Goal: Task Accomplishment & Management: Manage account settings

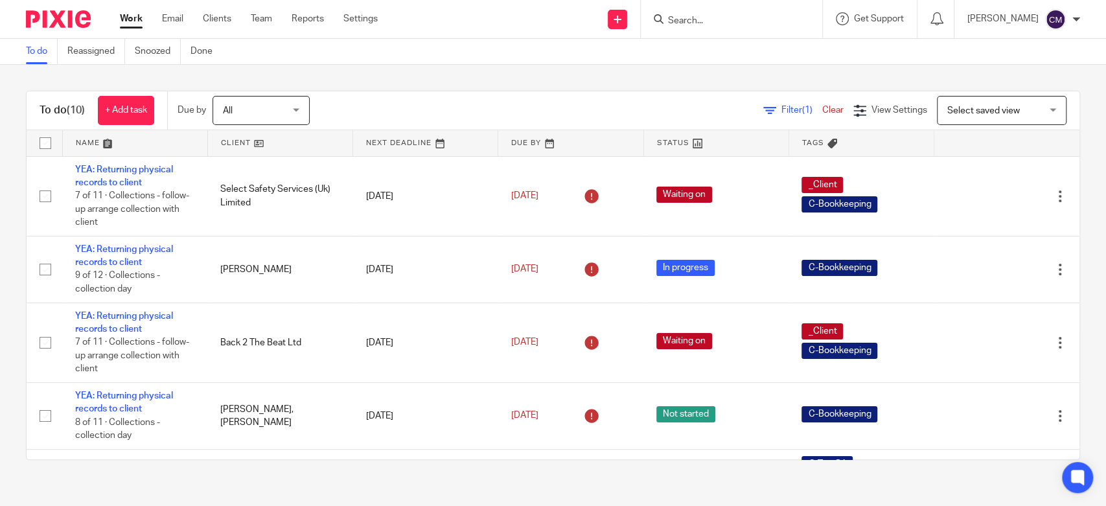
click at [137, 19] on link "Work" at bounding box center [131, 18] width 23 height 13
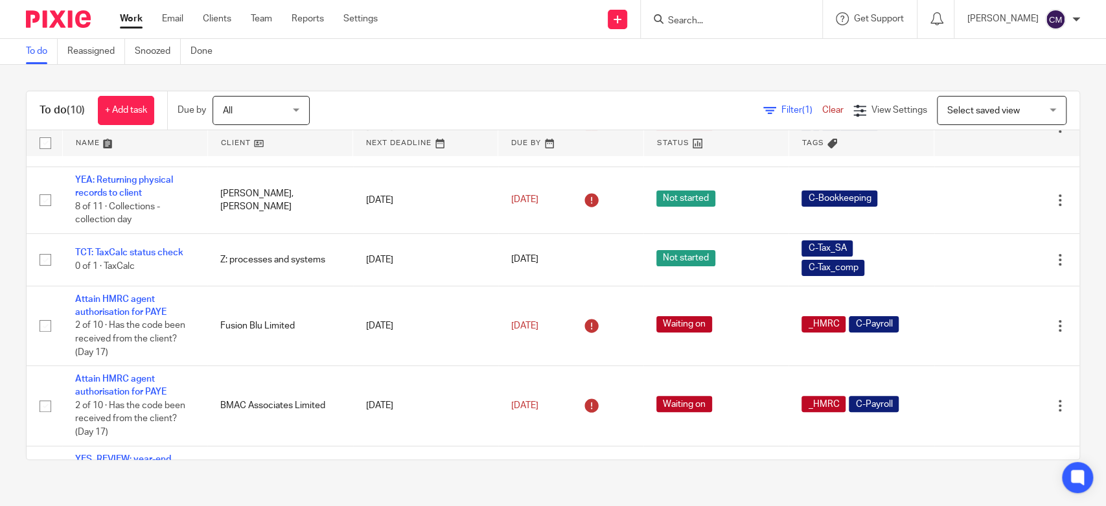
click at [733, 23] on input "Search" at bounding box center [725, 22] width 117 height 12
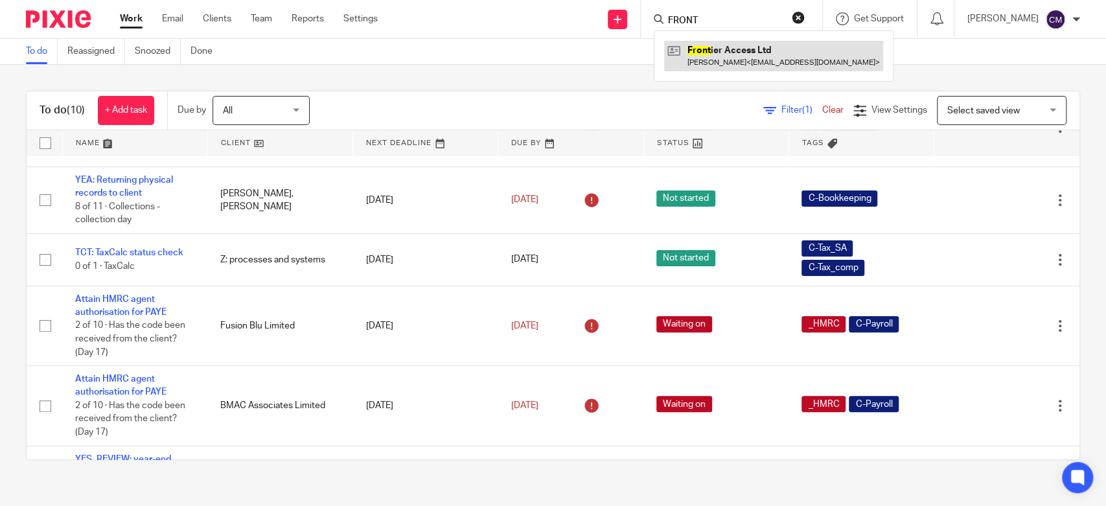
type input "FRONT"
click at [733, 49] on link at bounding box center [773, 56] width 219 height 30
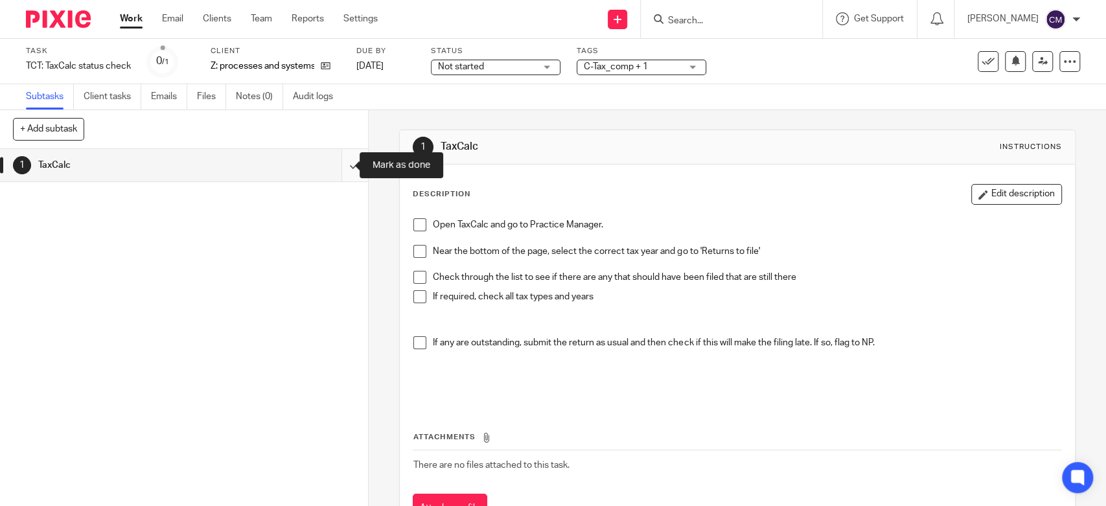
click at [345, 165] on input "submit" at bounding box center [184, 165] width 368 height 32
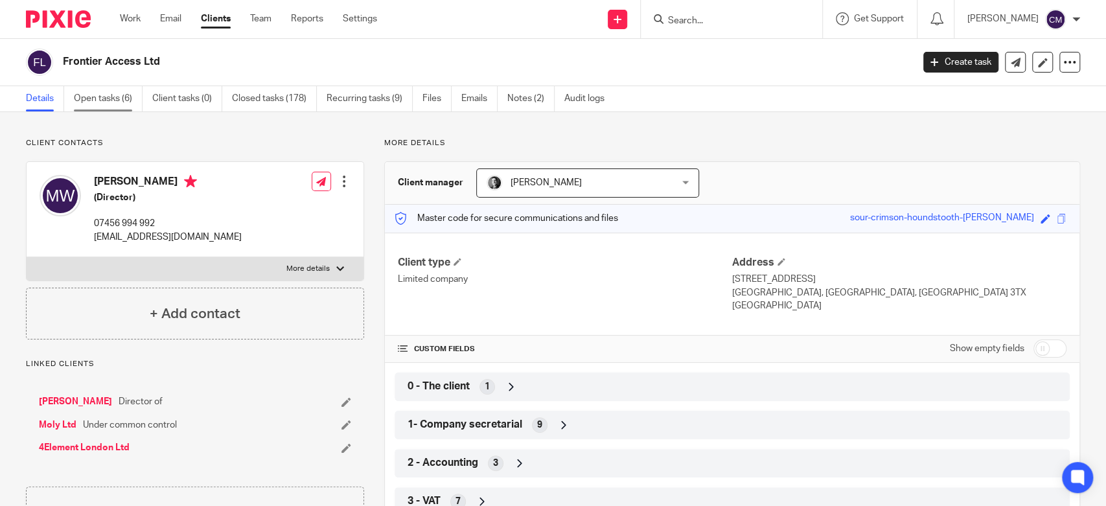
click at [124, 92] on link "Open tasks (6)" at bounding box center [108, 98] width 69 height 25
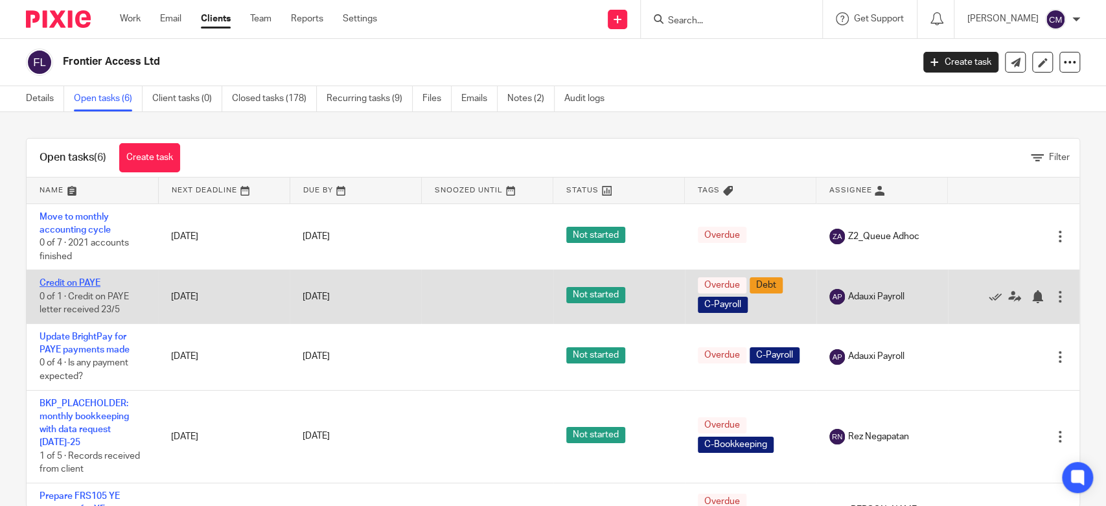
click at [62, 280] on link "Credit on PAYE" at bounding box center [70, 283] width 61 height 9
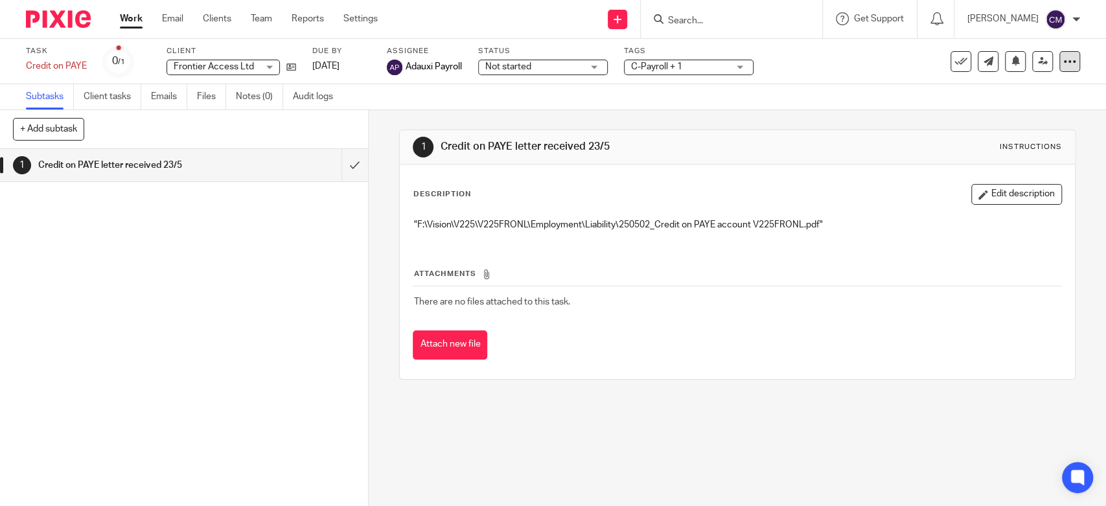
click at [1063, 66] on icon at bounding box center [1069, 61] width 13 height 13
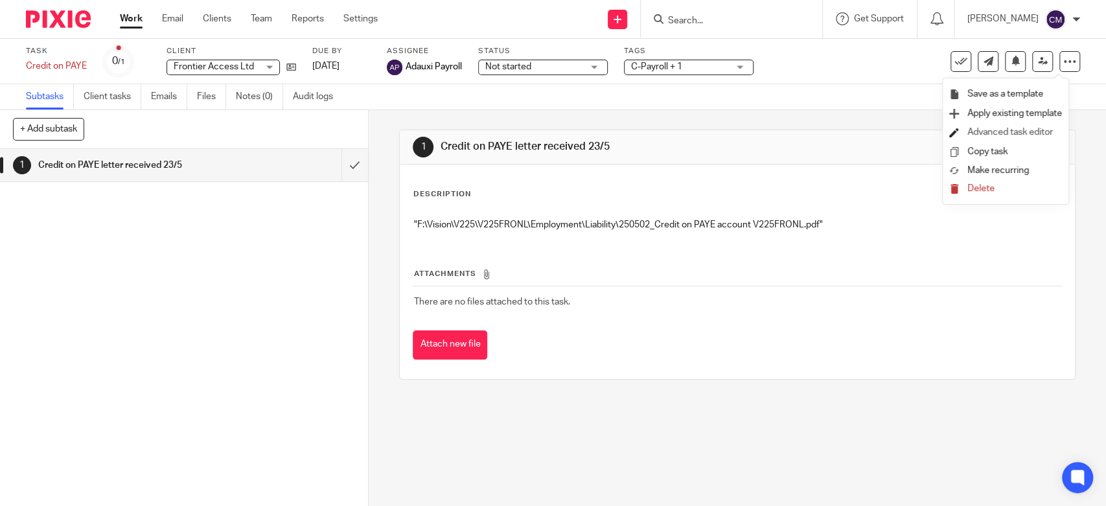
click at [998, 133] on link "Advanced task editor" at bounding box center [1010, 132] width 86 height 9
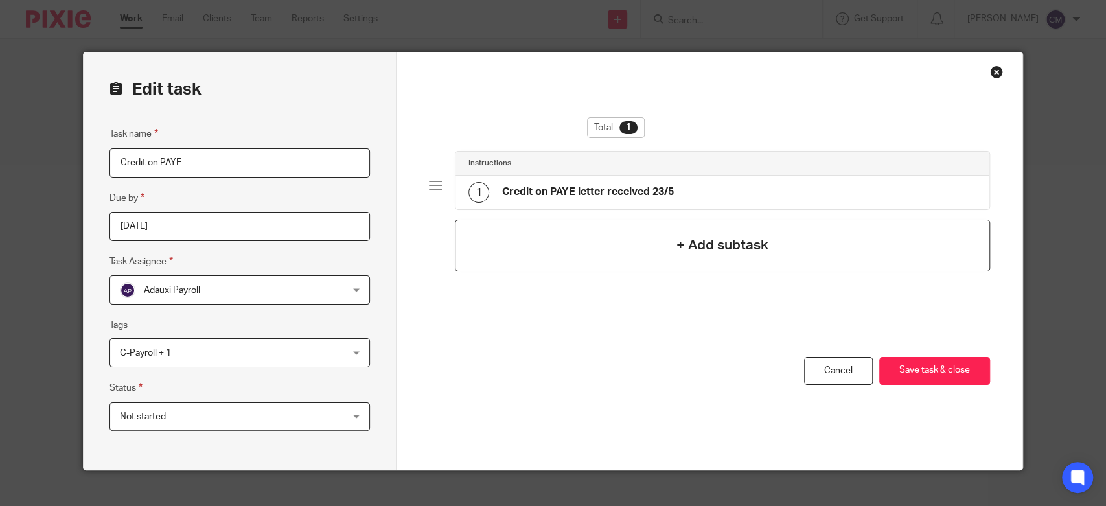
click at [640, 262] on div "+ Add subtask" at bounding box center [722, 246] width 535 height 52
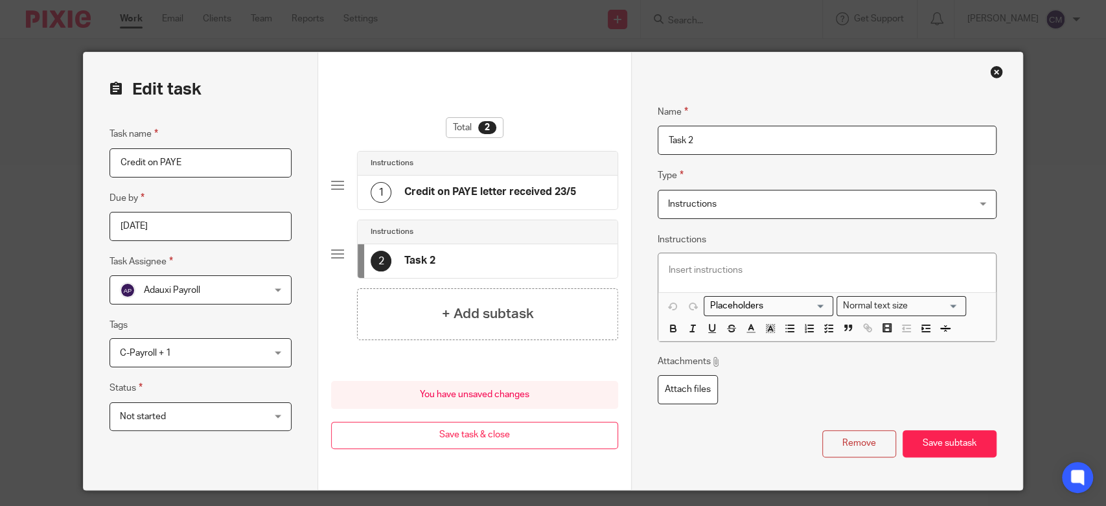
drag, startPoint x: 696, startPoint y: 140, endPoint x: 633, endPoint y: 131, distance: 63.5
click at [636, 133] on div "Name Credit on PAYE letter received 23/5 Type Instructions Instructions Instruc…" at bounding box center [826, 270] width 391 height 437
type input "Credit on PAYE received 26/8/25"
click at [760, 269] on p at bounding box center [827, 270] width 317 height 13
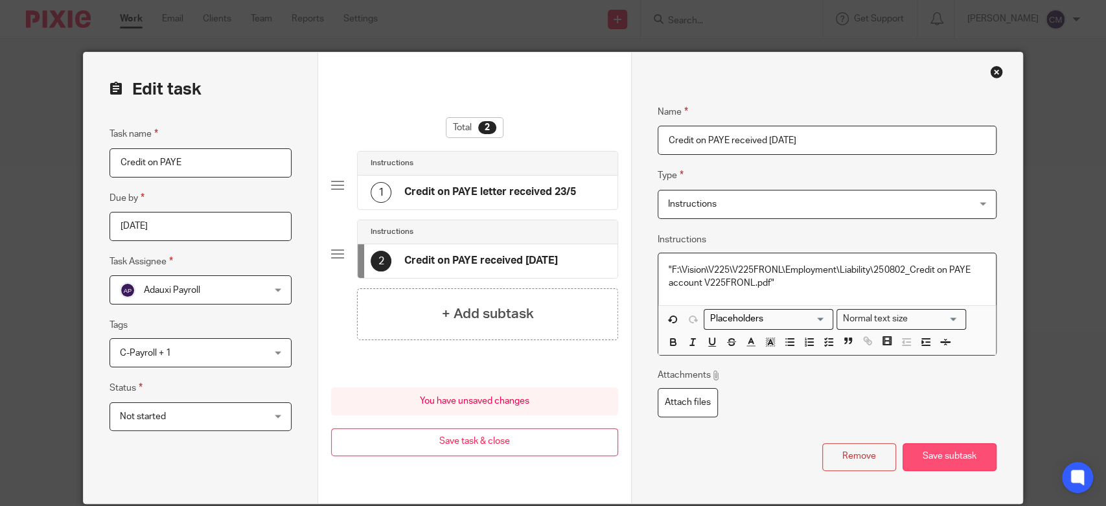
click at [930, 457] on button "Save subtask" at bounding box center [950, 457] width 94 height 28
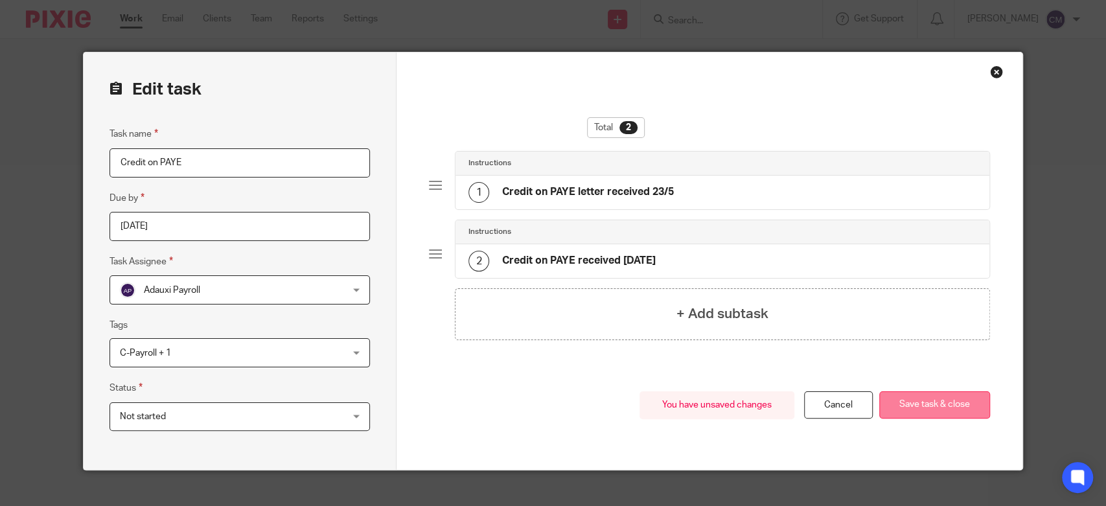
click at [961, 404] on button "Save task & close" at bounding box center [934, 405] width 111 height 28
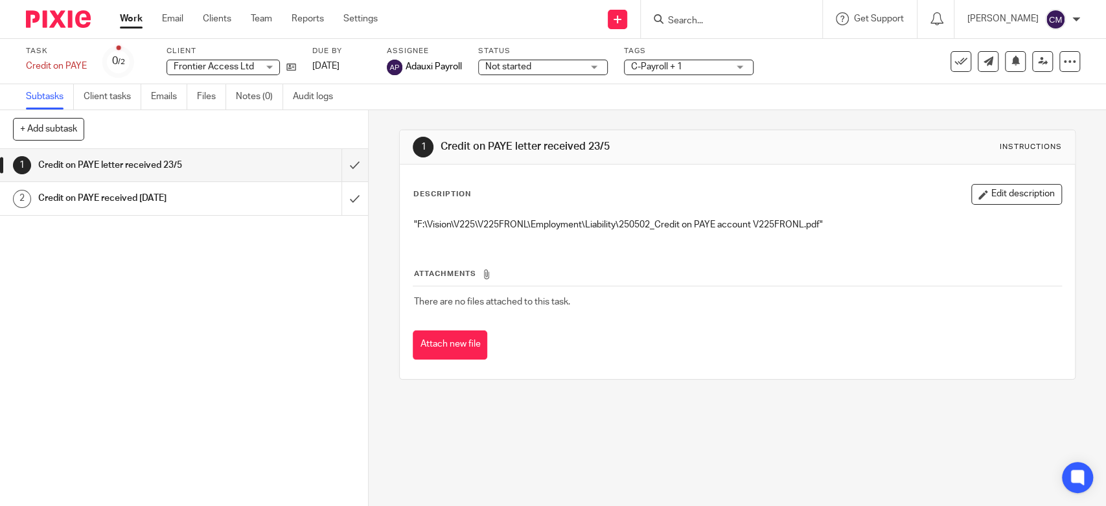
click at [720, 18] on input "Search" at bounding box center [725, 22] width 117 height 12
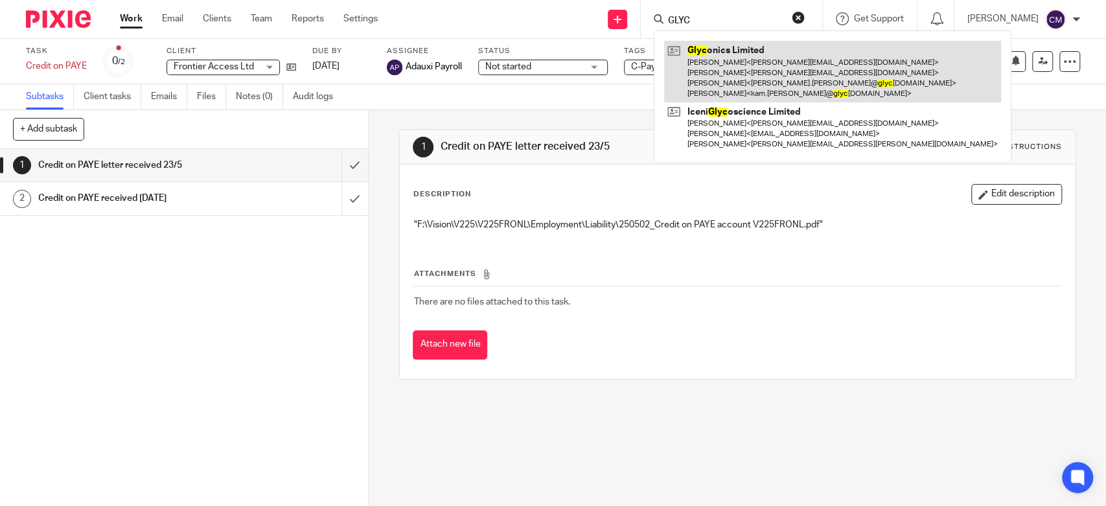
type input "GLYC"
click at [725, 51] on link at bounding box center [832, 72] width 337 height 62
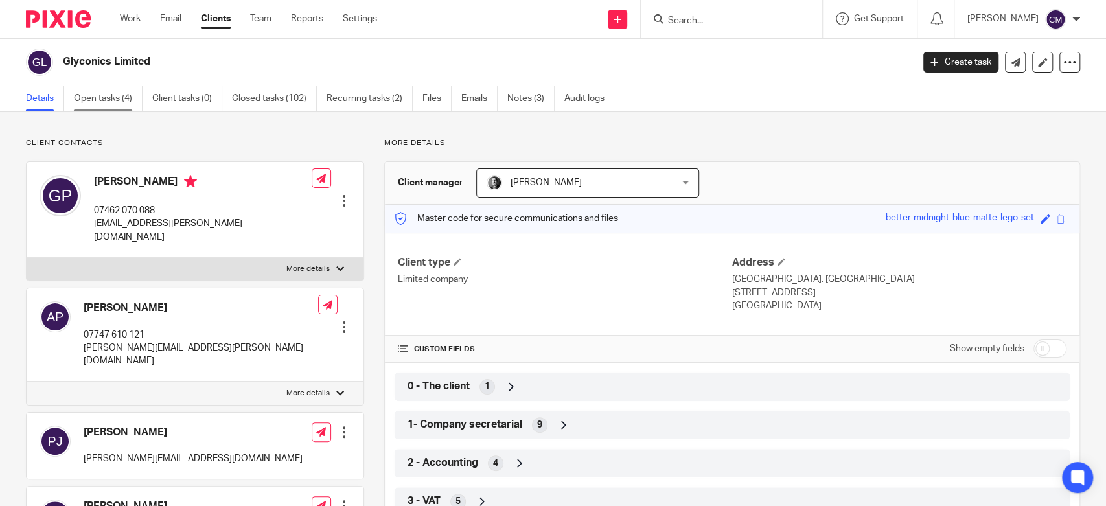
click at [113, 98] on link "Open tasks (4)" at bounding box center [108, 98] width 69 height 25
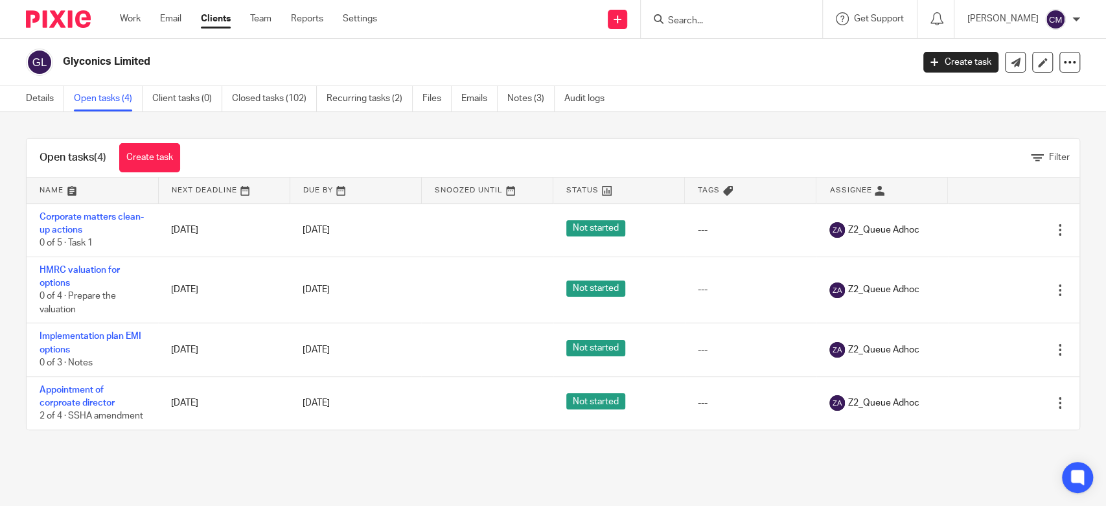
drag, startPoint x: 704, startPoint y: 67, endPoint x: 706, endPoint y: 57, distance: 9.9
click at [705, 66] on h2 "Glyconics Limited" at bounding box center [399, 62] width 673 height 14
click at [705, 21] on input "Search" at bounding box center [725, 22] width 117 height 12
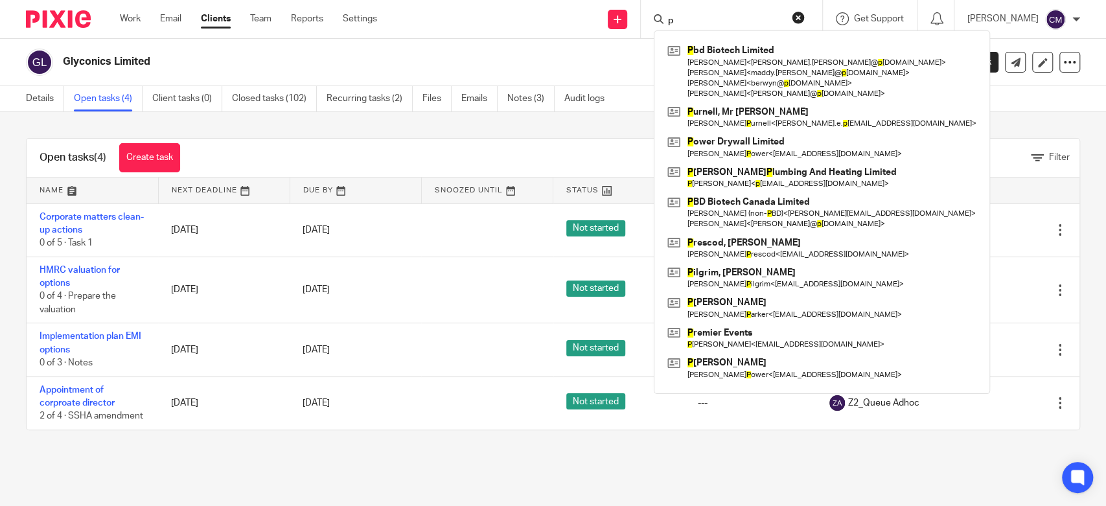
type input "p"
click at [801, 17] on button "reset" at bounding box center [798, 17] width 13 height 13
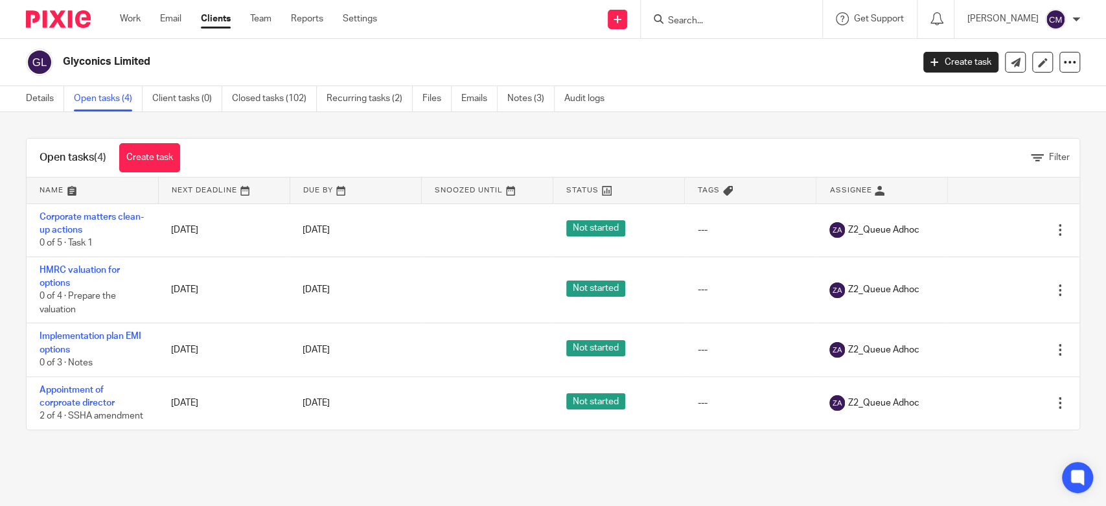
click at [620, 68] on h2 "Glyconics Limited" at bounding box center [399, 62] width 673 height 14
click at [735, 16] on input "Search" at bounding box center [725, 22] width 117 height 12
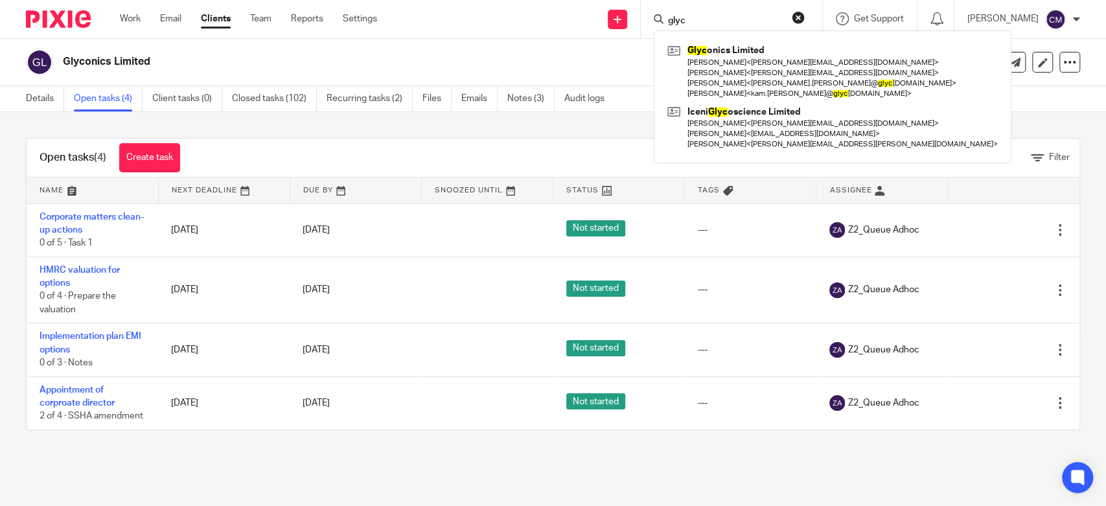
type input "glyc"
click at [24, 106] on div "Details Open tasks (4) Client tasks (0) Closed tasks (102) Recurring tasks (2) …" at bounding box center [318, 98] width 637 height 25
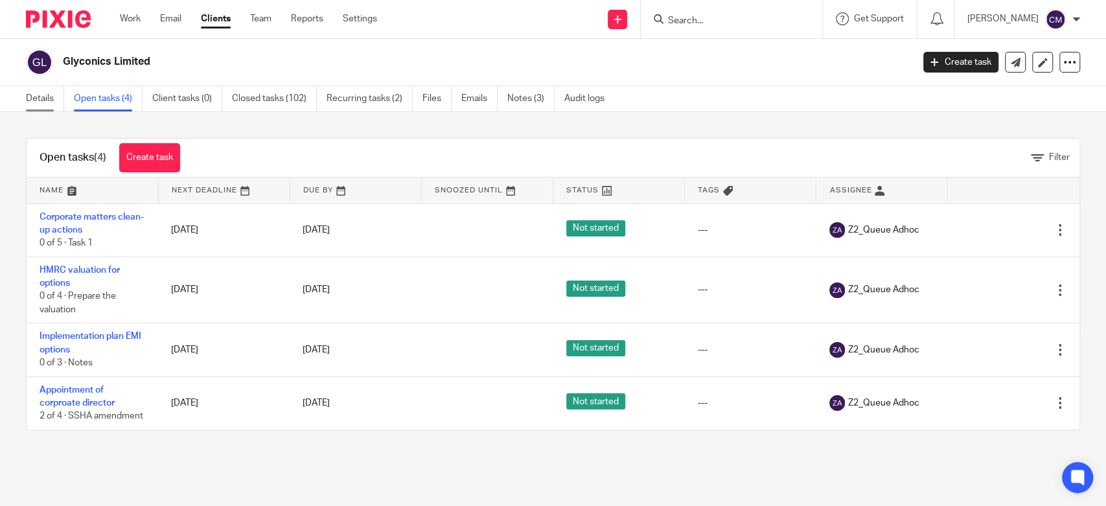
click at [57, 99] on link "Details" at bounding box center [45, 98] width 38 height 25
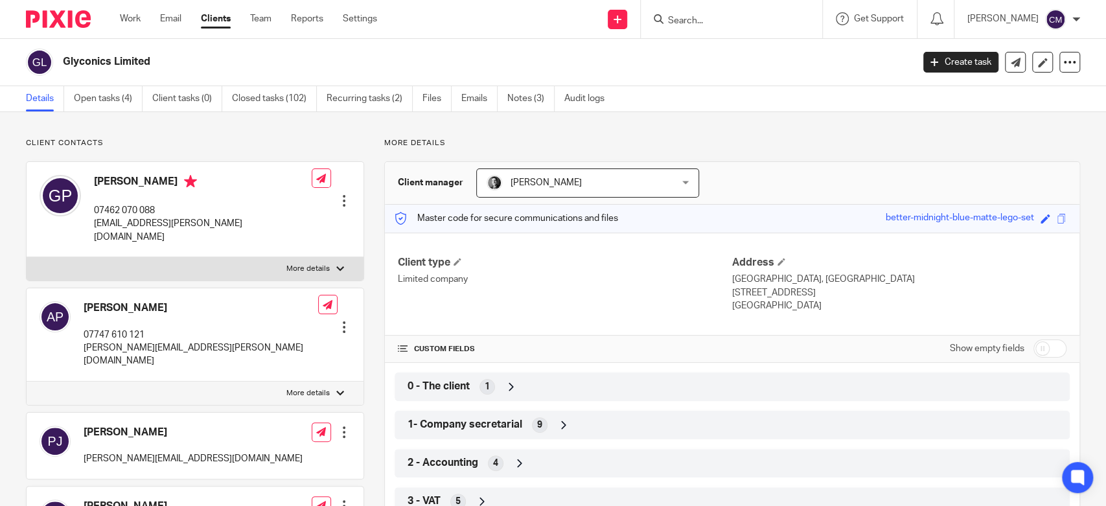
scroll to position [275, 0]
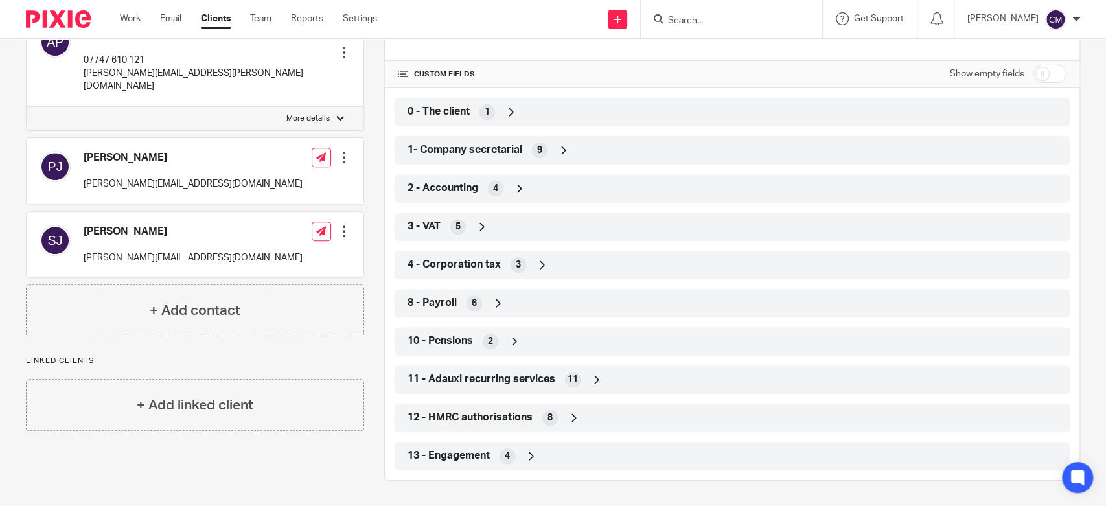
click at [473, 159] on div "1- Company secretarial 9" at bounding box center [732, 150] width 656 height 22
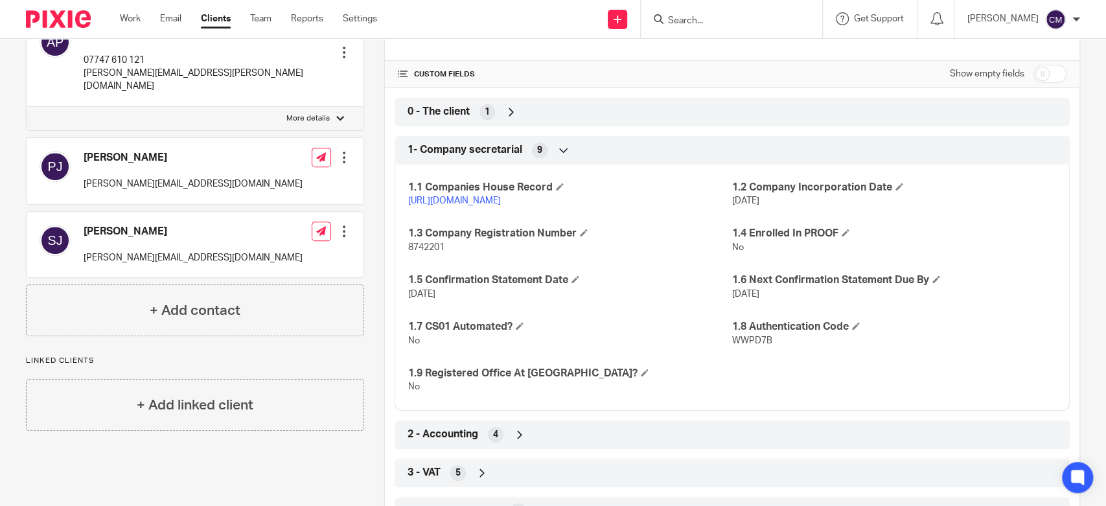
click at [468, 146] on span "1- Company secretarial" at bounding box center [465, 150] width 115 height 14
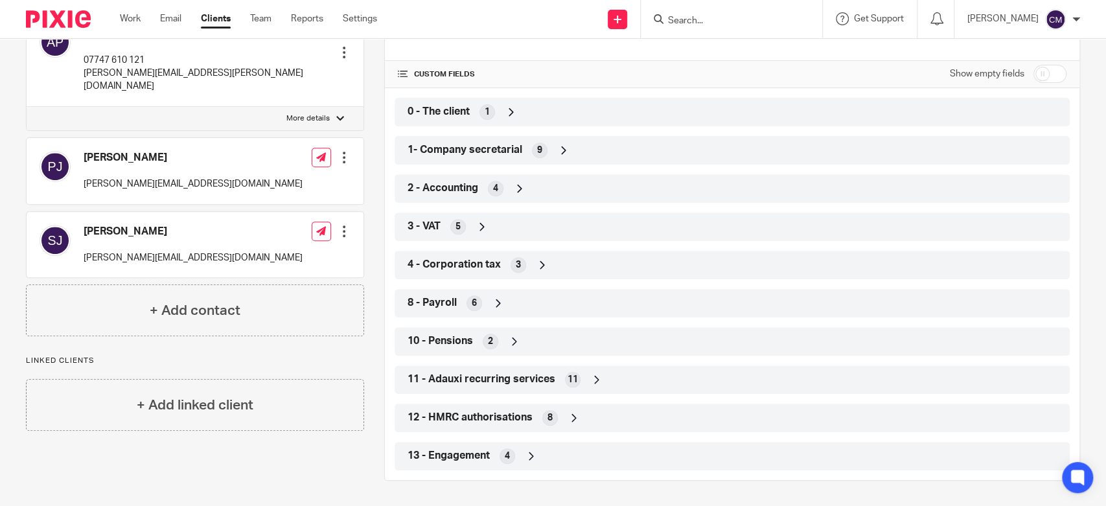
click at [482, 196] on div "2 - Accounting 4" at bounding box center [732, 189] width 656 height 22
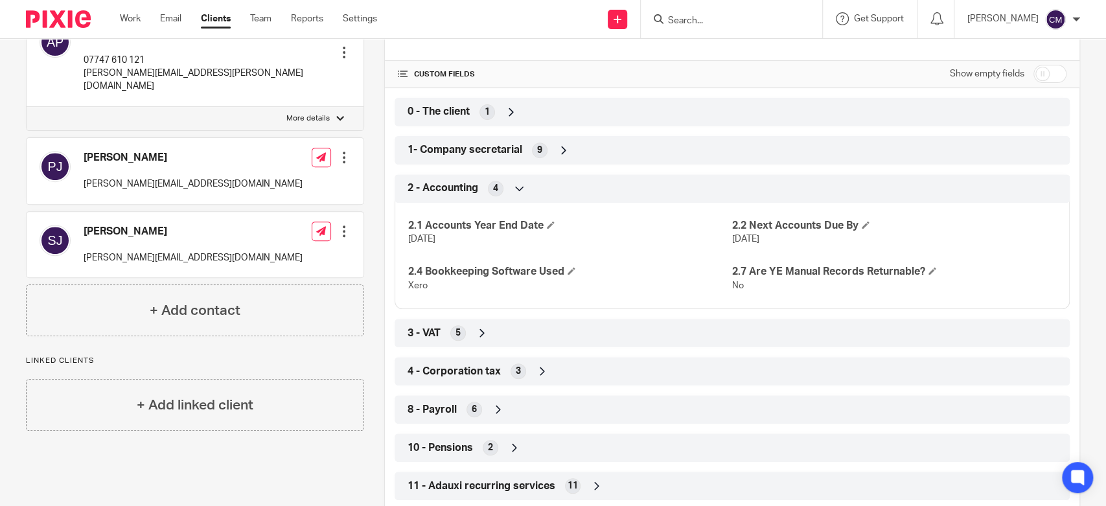
click at [720, 21] on input "Search" at bounding box center [725, 22] width 117 height 12
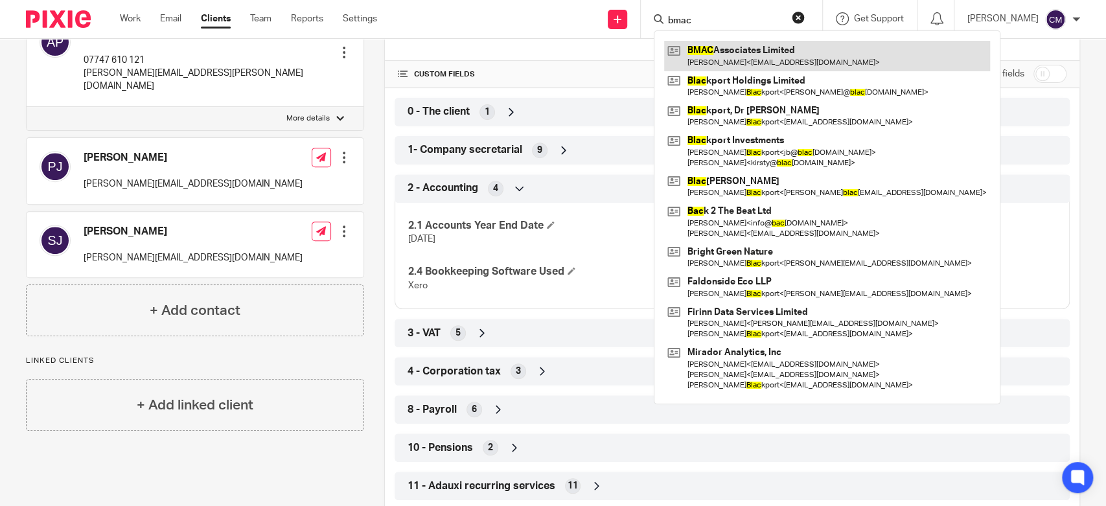
type input "bmac"
click at [767, 56] on link at bounding box center [827, 56] width 326 height 30
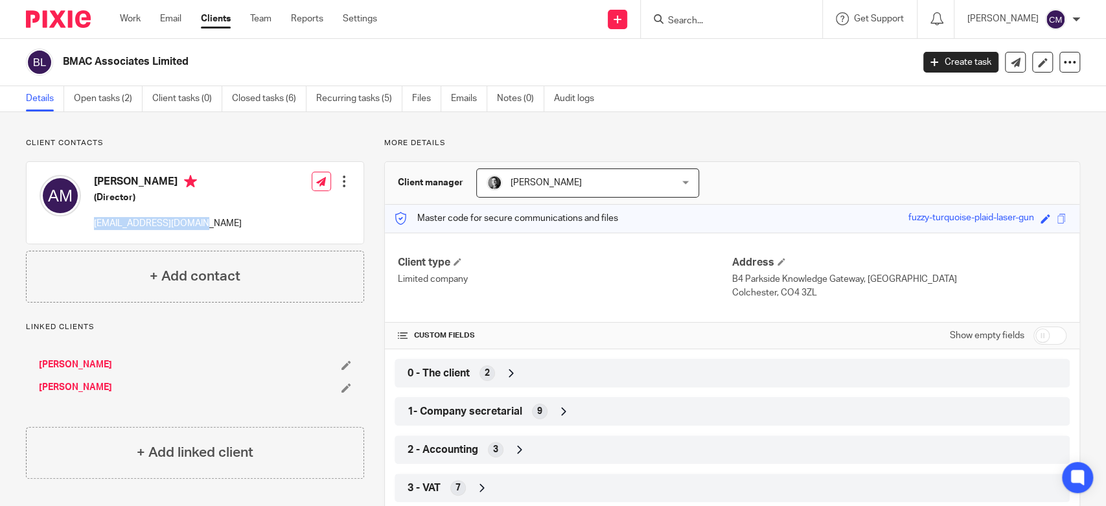
drag, startPoint x: 222, startPoint y: 227, endPoint x: 94, endPoint y: 230, distance: 128.3
click at [94, 230] on div "[PERSON_NAME] (Director) [EMAIL_ADDRESS][DOMAIN_NAME] Edit contact Create clien…" at bounding box center [195, 203] width 337 height 82
copy p "[EMAIL_ADDRESS][DOMAIN_NAME]"
click at [732, 23] on input "Search" at bounding box center [725, 22] width 117 height 12
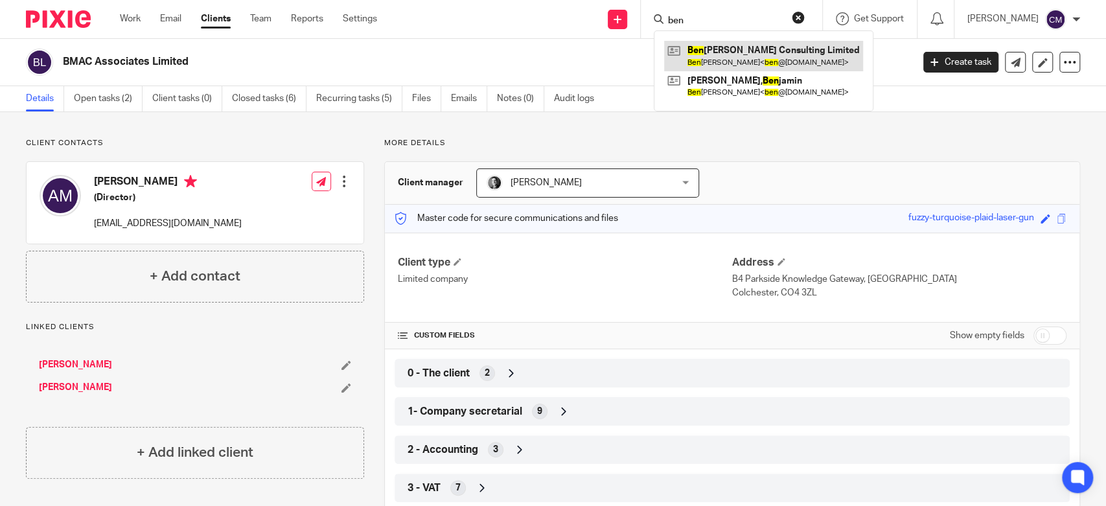
type input "ben"
click at [739, 46] on link at bounding box center [763, 56] width 199 height 30
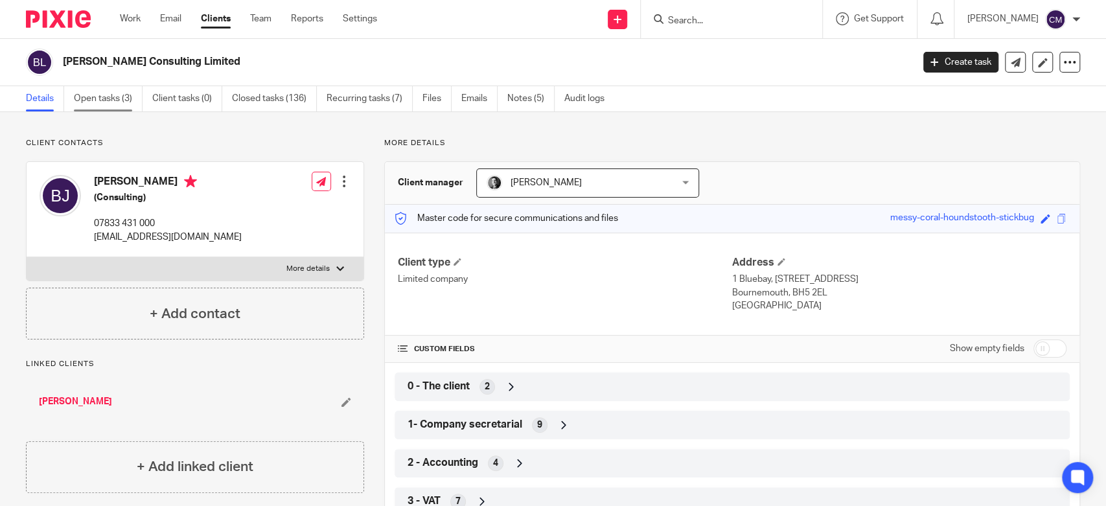
click at [114, 107] on link "Open tasks (3)" at bounding box center [108, 98] width 69 height 25
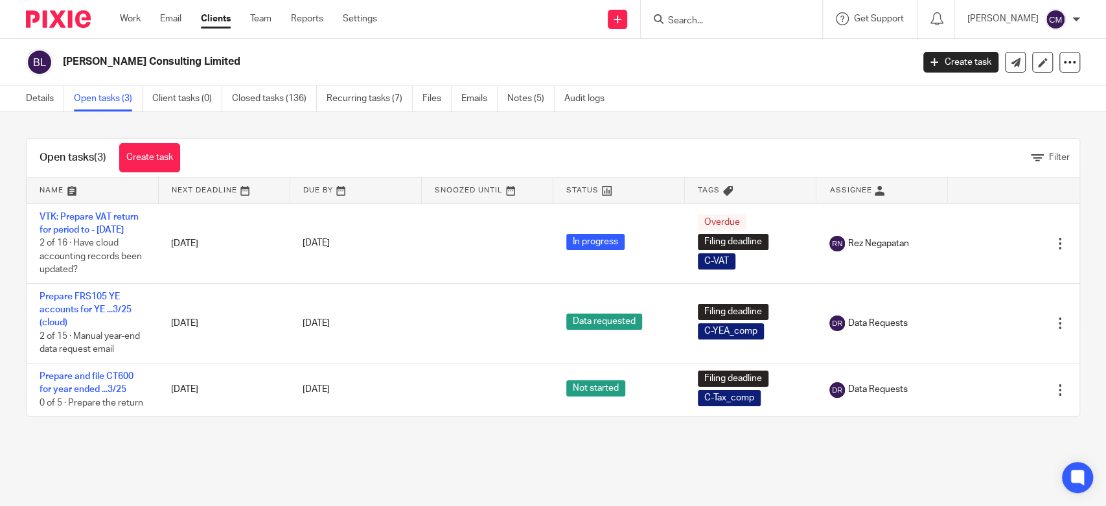
click at [721, 17] on input "Search" at bounding box center [725, 22] width 117 height 12
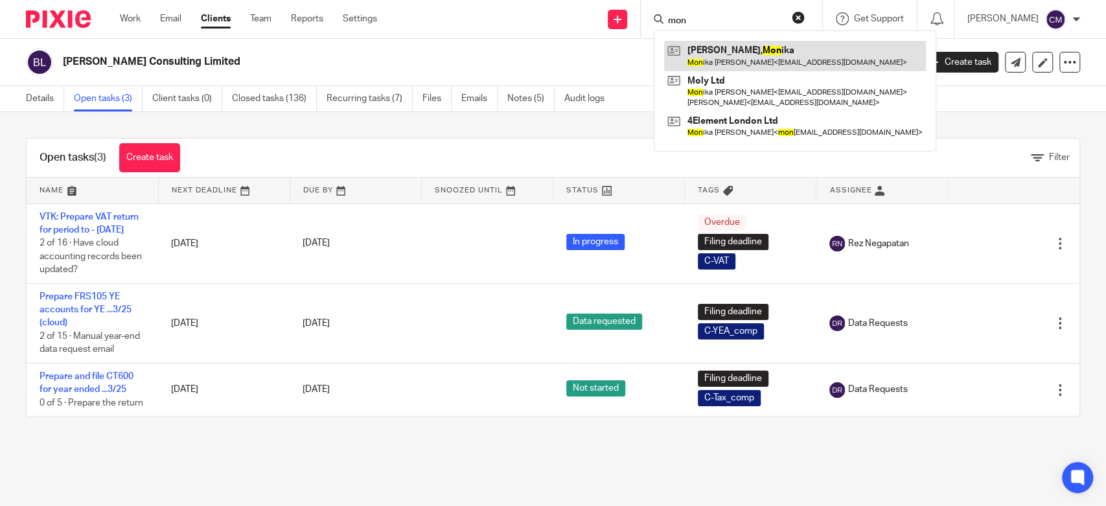
type input "mon"
click at [722, 51] on link at bounding box center [795, 56] width 262 height 30
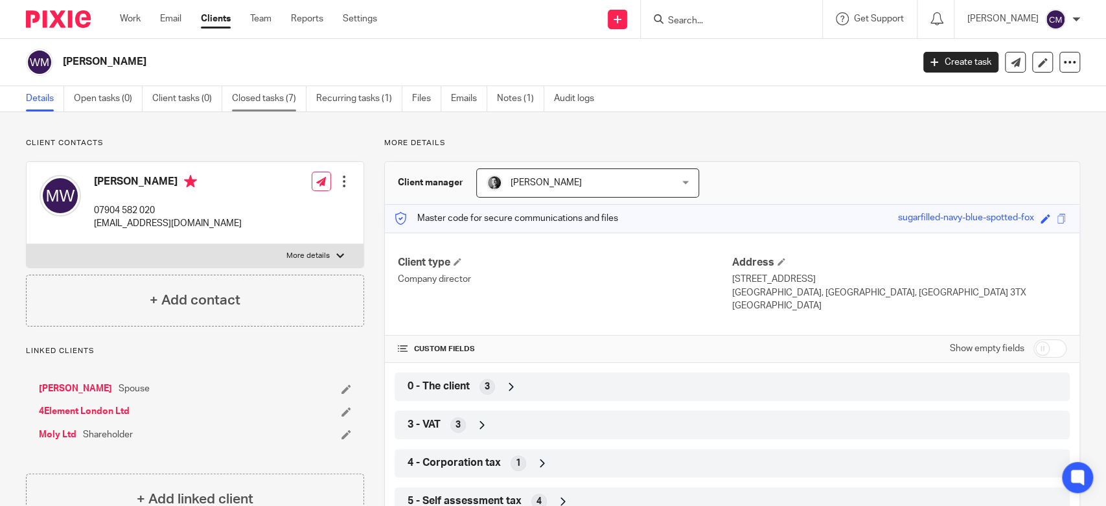
click at [235, 101] on link "Closed tasks (7)" at bounding box center [269, 98] width 75 height 25
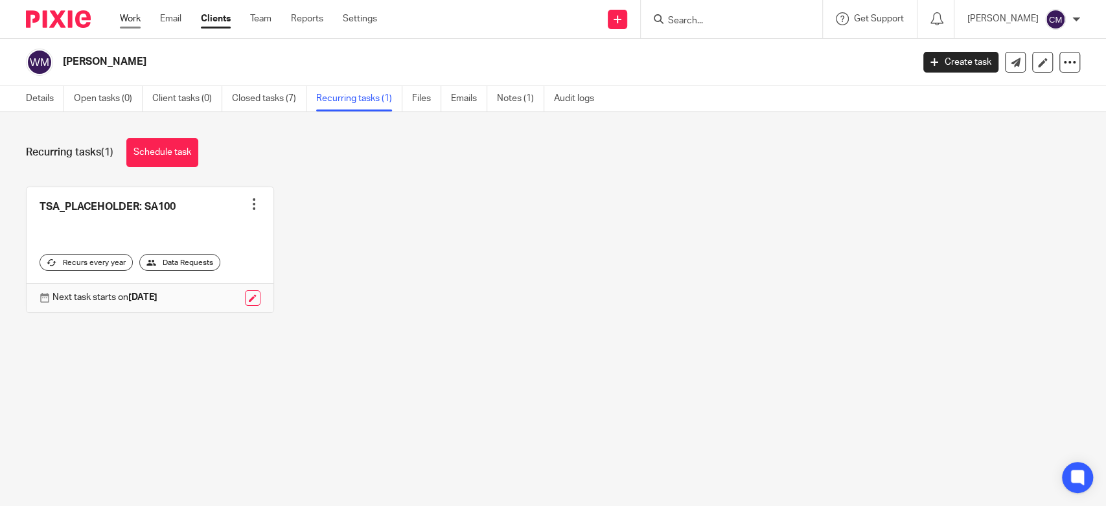
click at [135, 19] on link "Work" at bounding box center [130, 18] width 21 height 13
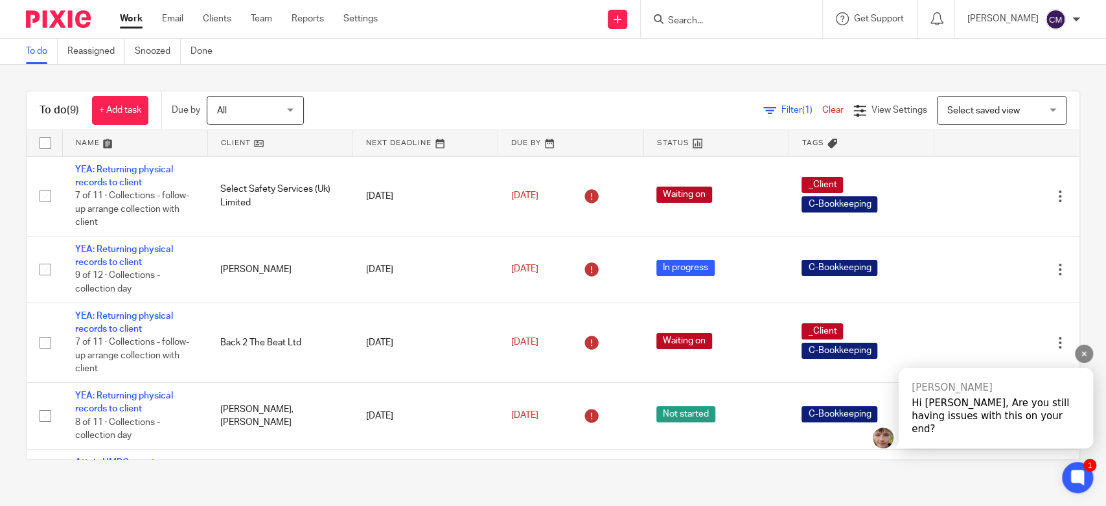
click at [972, 428] on div "Hi Charmaine, Are you still having issues with this on your end?" at bounding box center [996, 416] width 168 height 39
click at [963, 435] on div "Mitchell Hi Charmaine, Thanks for informing us." at bounding box center [996, 414] width 194 height 67
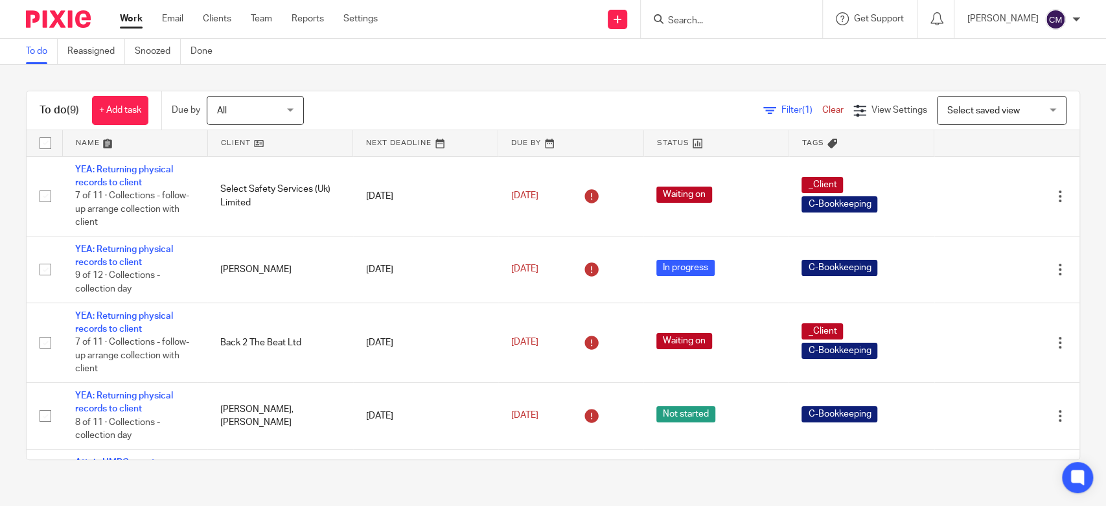
click at [743, 19] on input "Search" at bounding box center [725, 22] width 117 height 12
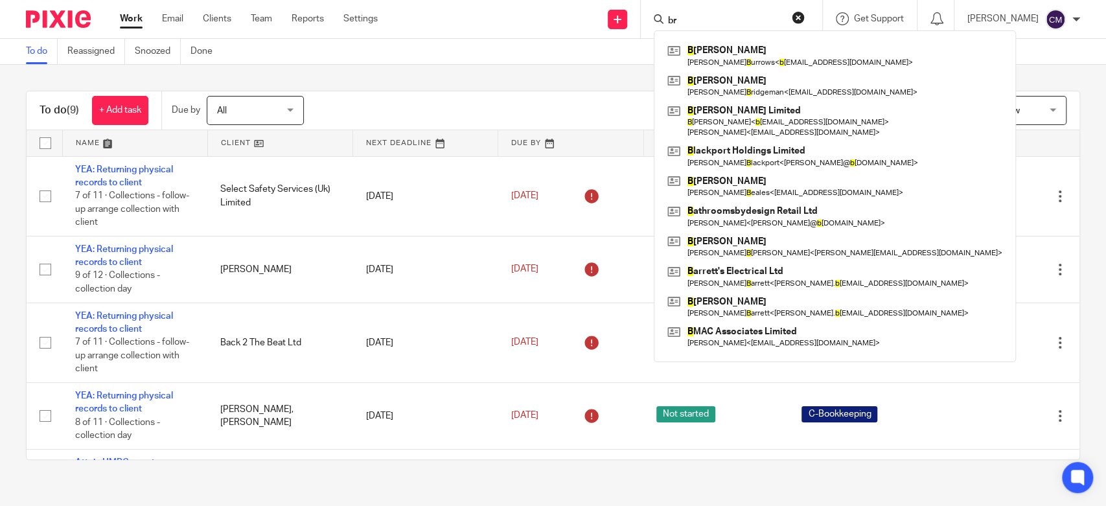
type input "b"
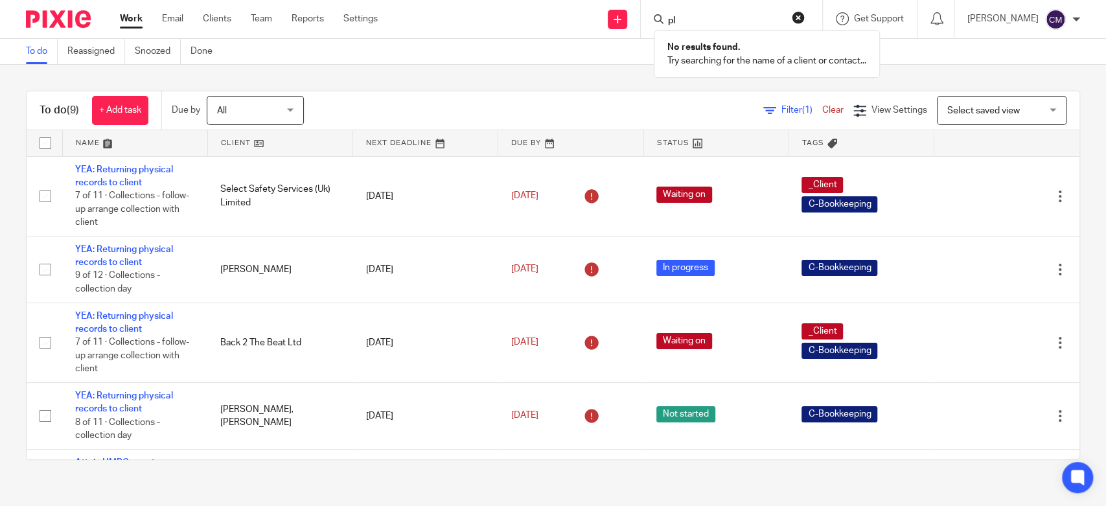
type input "p"
click at [129, 19] on link "Work" at bounding box center [131, 18] width 23 height 13
click at [706, 23] on input "Search" at bounding box center [725, 22] width 117 height 12
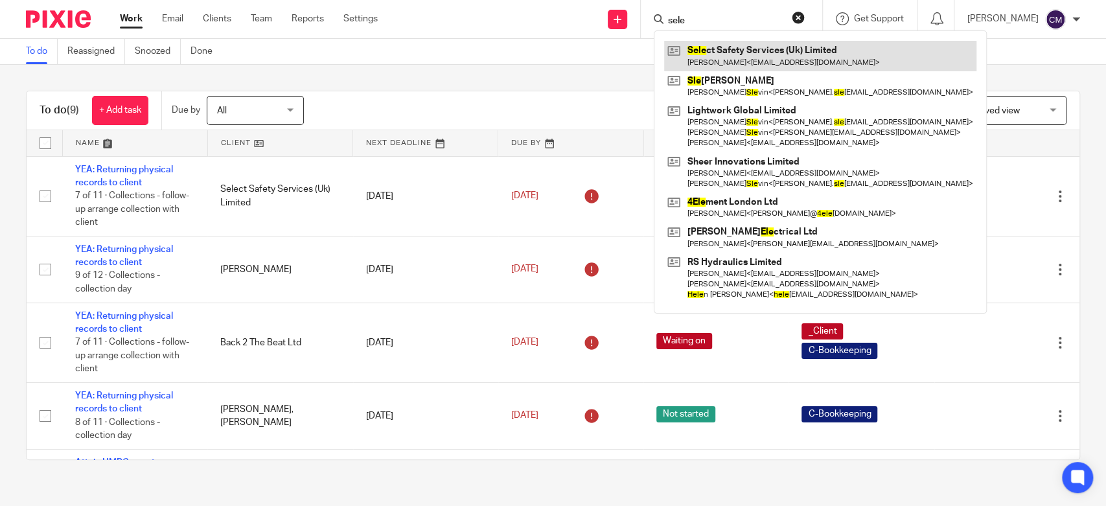
type input "sele"
click at [719, 54] on link at bounding box center [820, 56] width 312 height 30
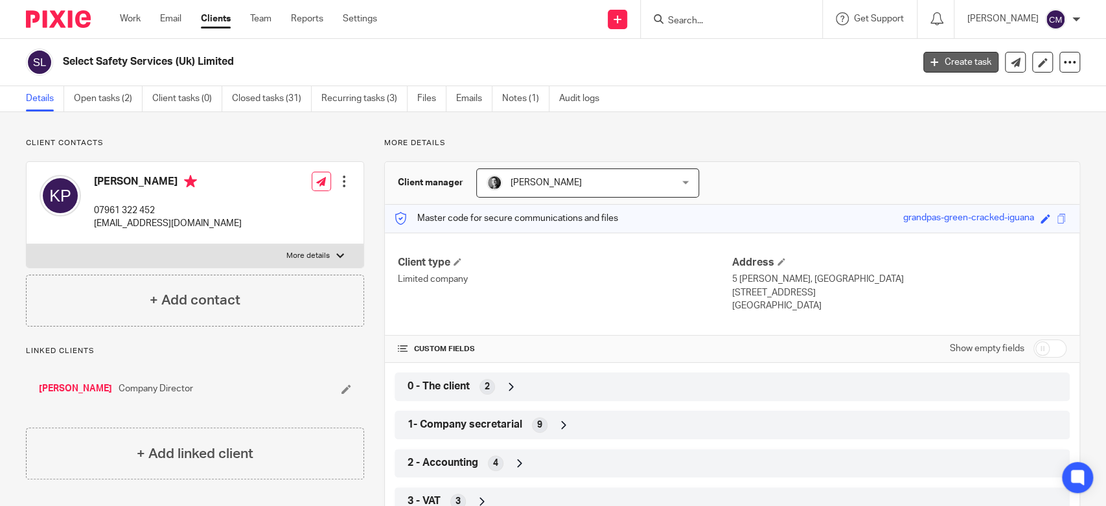
click at [933, 61] on link "Create task" at bounding box center [960, 62] width 75 height 21
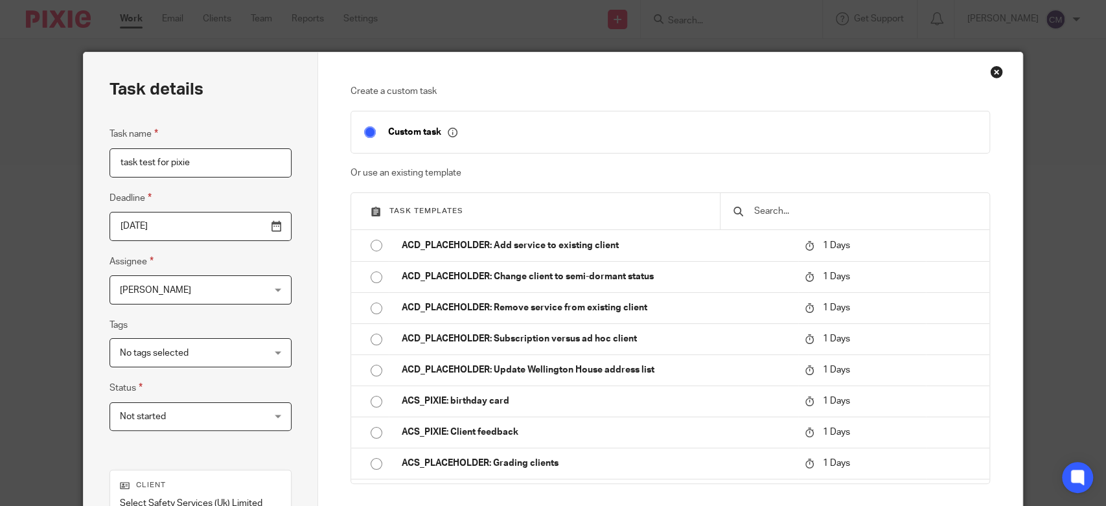
type input "task test for pixie"
click at [321, 273] on div "Create a custom task Custom task Or use an existing template Task templates ACD…" at bounding box center [670, 360] width 704 height 617
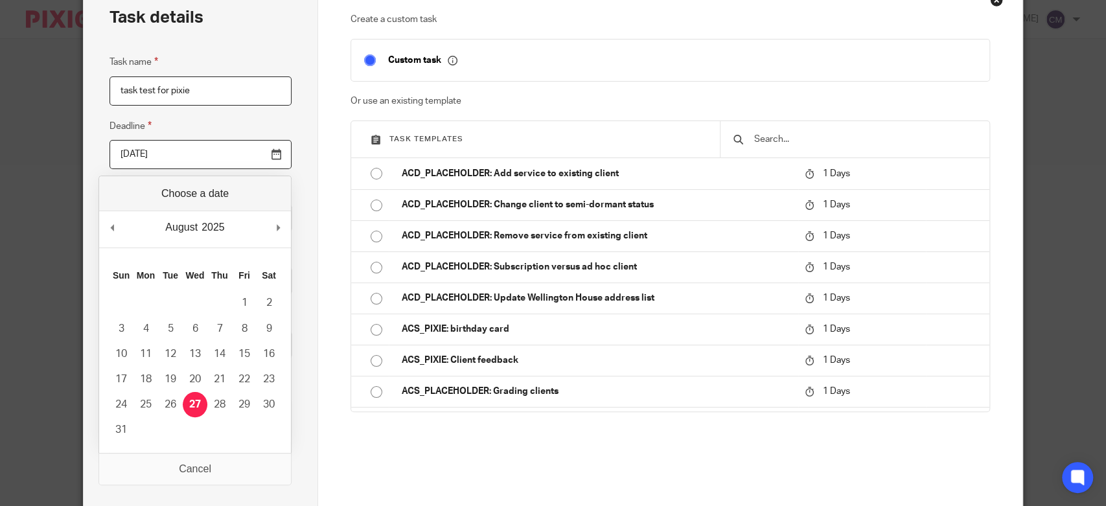
click at [270, 160] on input "[DATE]" at bounding box center [201, 154] width 182 height 29
type input "2025-08-30"
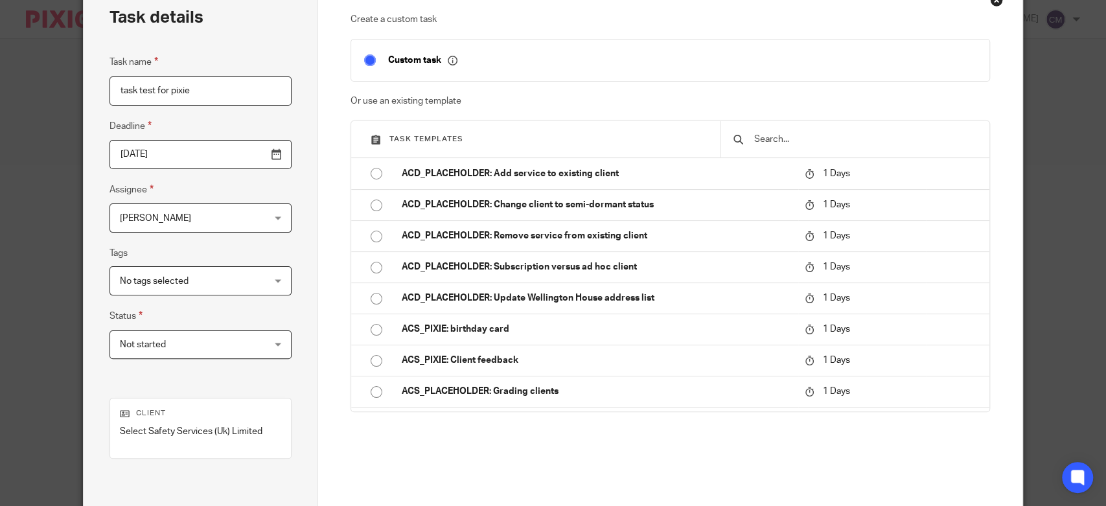
type input "charmaine@adauxi.com"
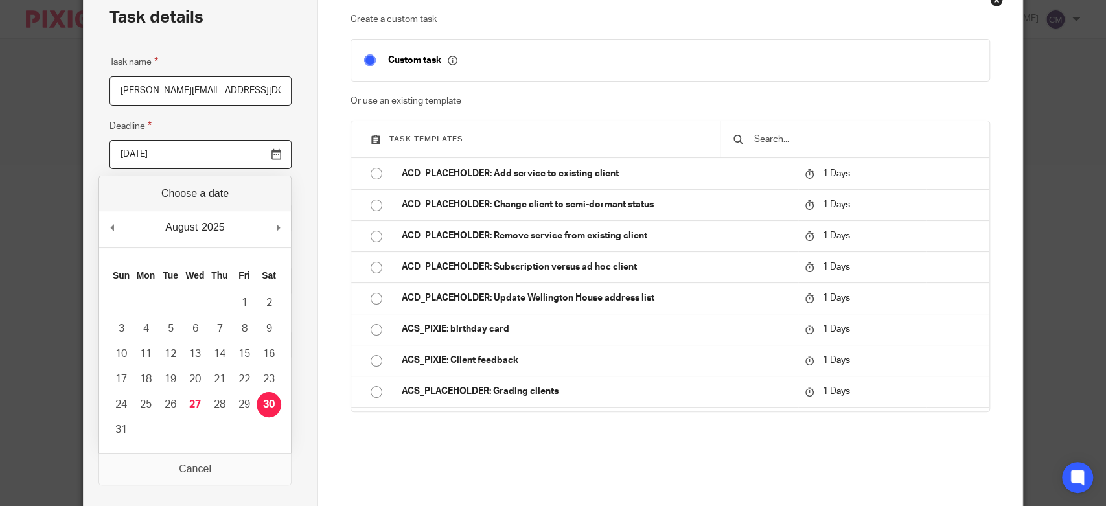
click at [305, 196] on div "Task details Task name charmaine@adauxi.com Deadline 2025-08-30 Assignee Charma…" at bounding box center [201, 289] width 235 height 617
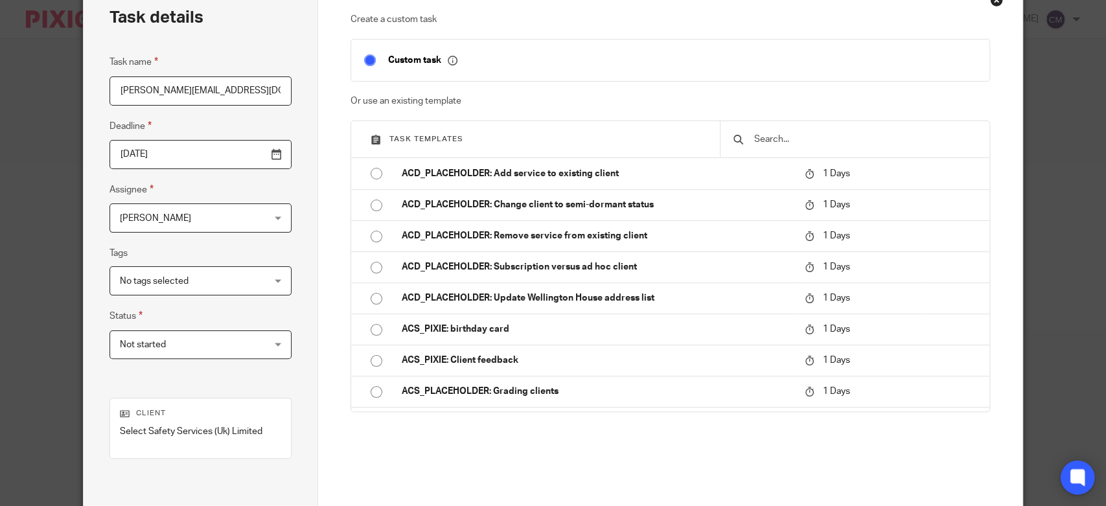
click at [1075, 472] on icon at bounding box center [1077, 477] width 10 height 10
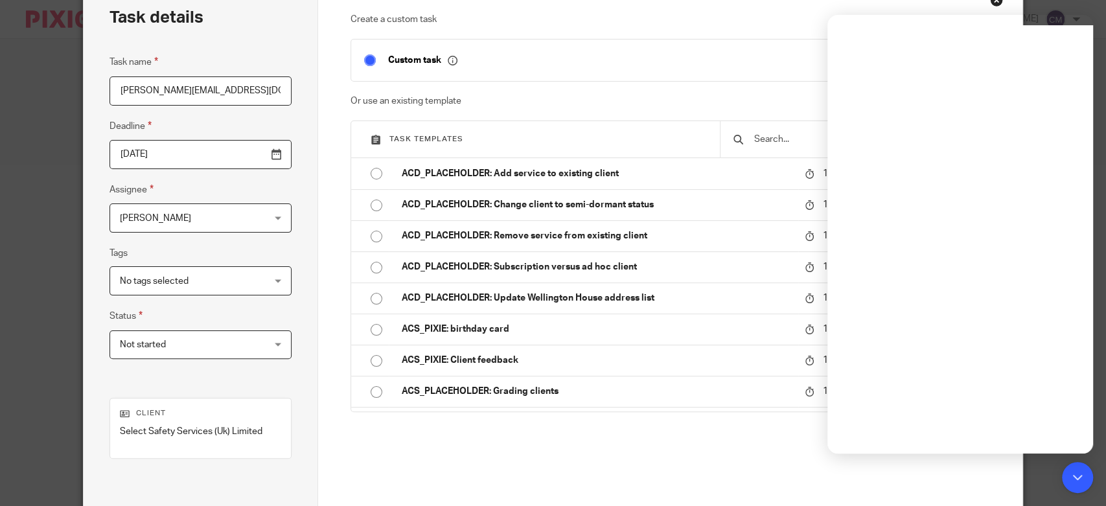
click at [700, 13] on p "Create a custom task" at bounding box center [671, 19] width 640 height 13
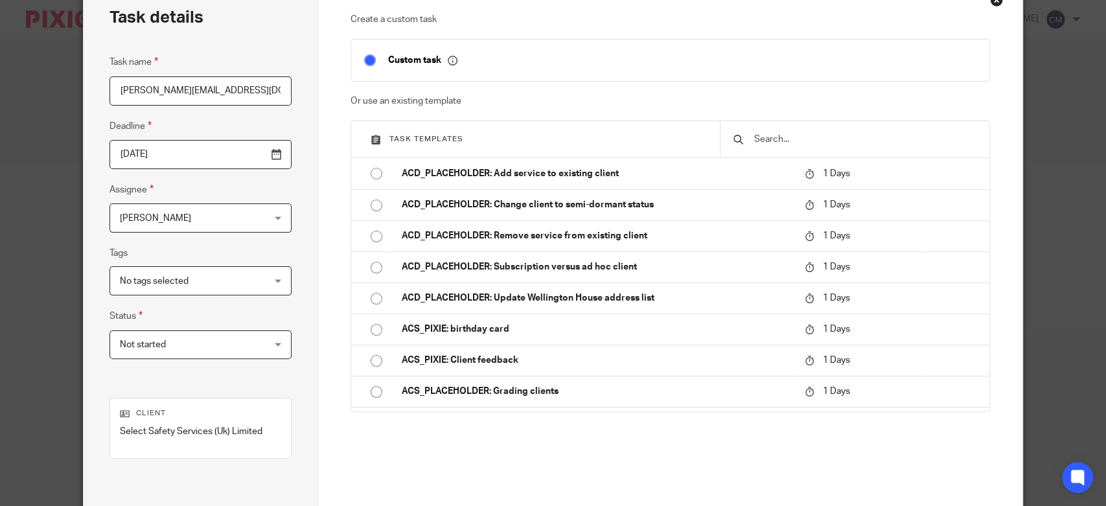
scroll to position [0, 0]
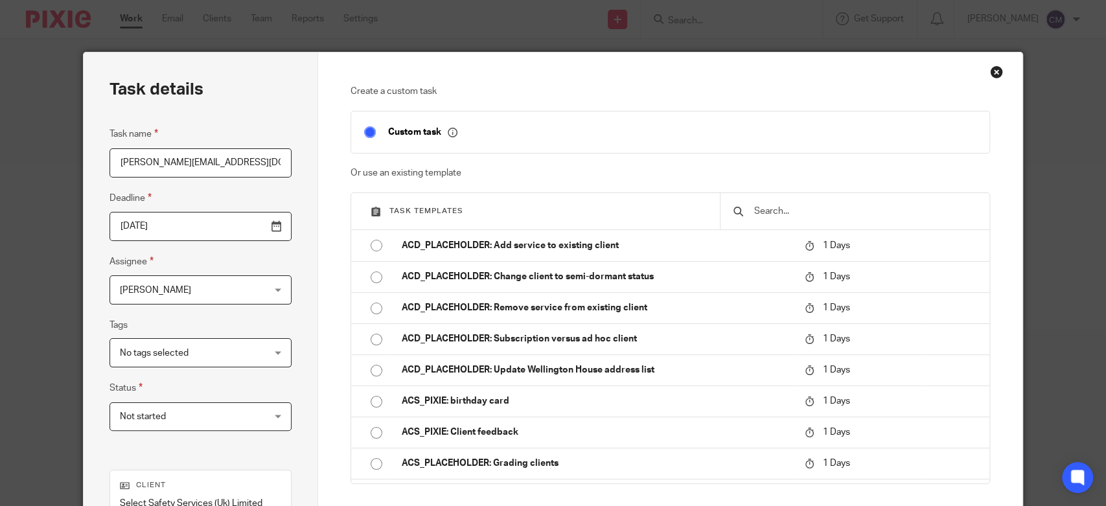
click at [991, 74] on div "Close this dialog window" at bounding box center [996, 71] width 13 height 13
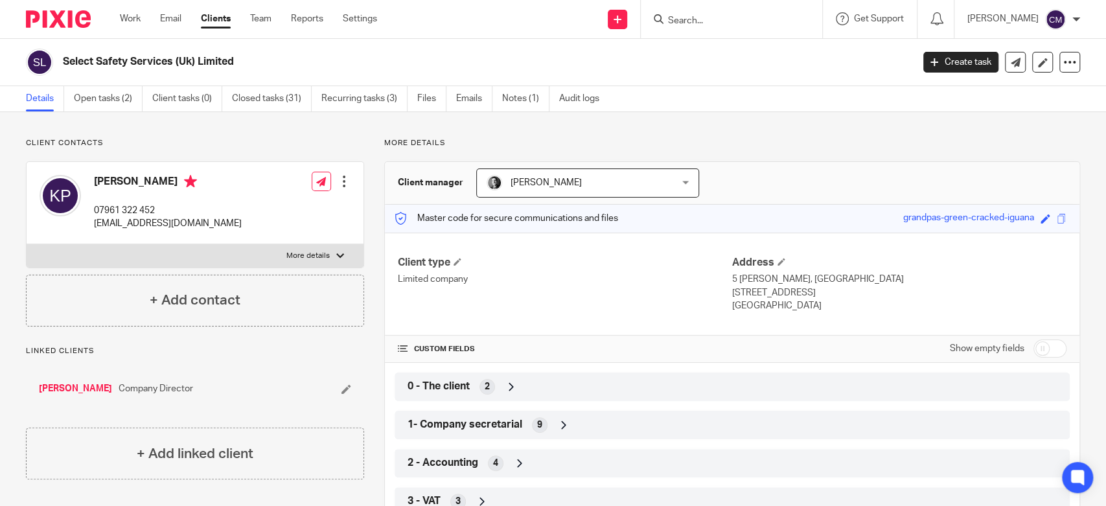
click at [722, 20] on input "Search" at bounding box center [725, 22] width 117 height 12
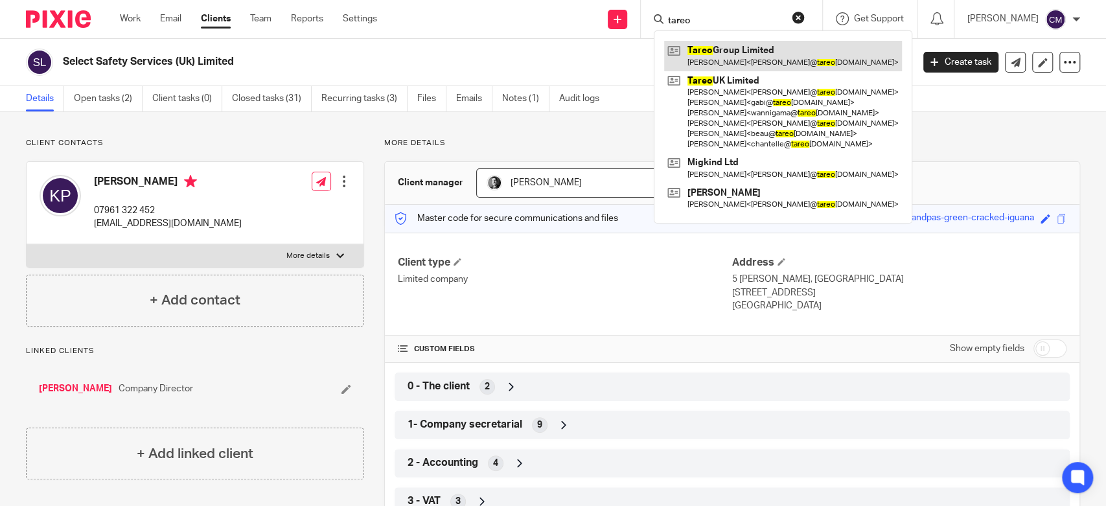
type input "tareo"
click at [726, 52] on link at bounding box center [783, 56] width 238 height 30
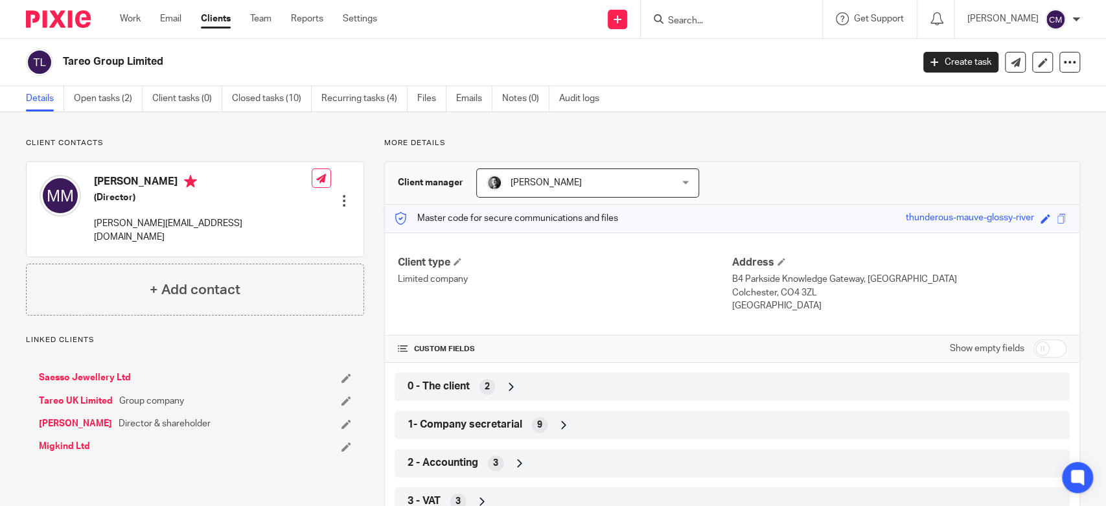
scroll to position [144, 0]
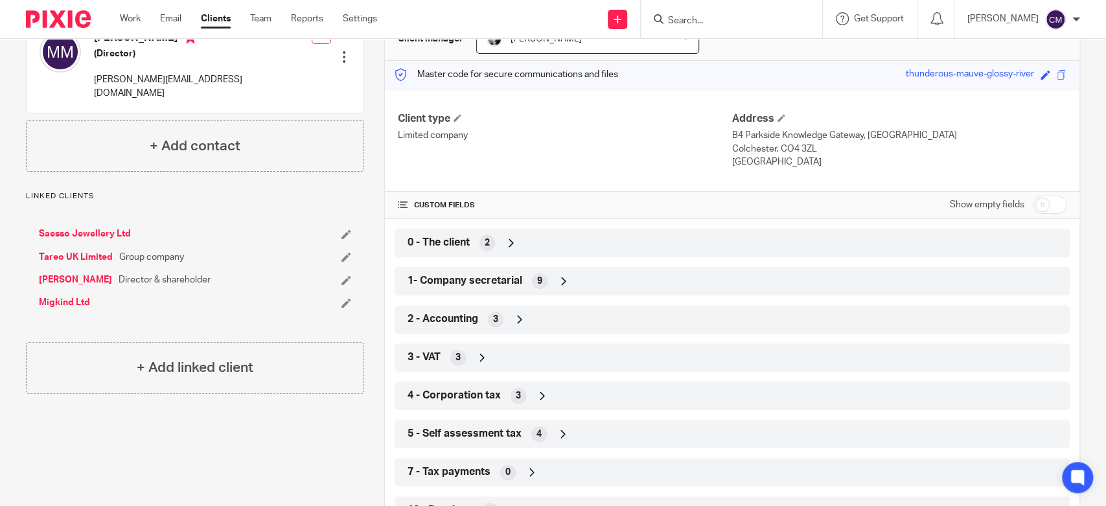
click at [433, 314] on span "2 - Accounting" at bounding box center [443, 319] width 71 height 14
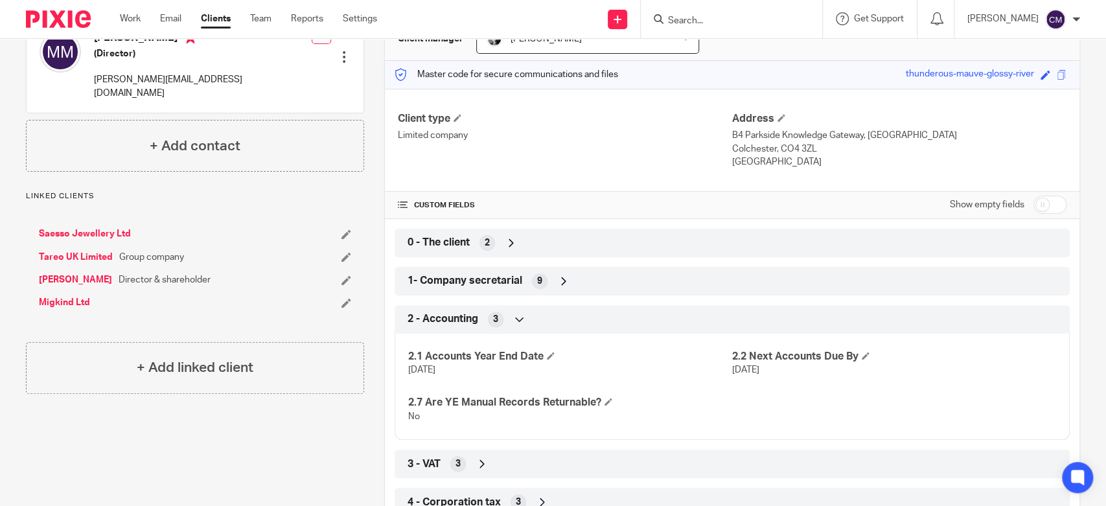
scroll to position [0, 0]
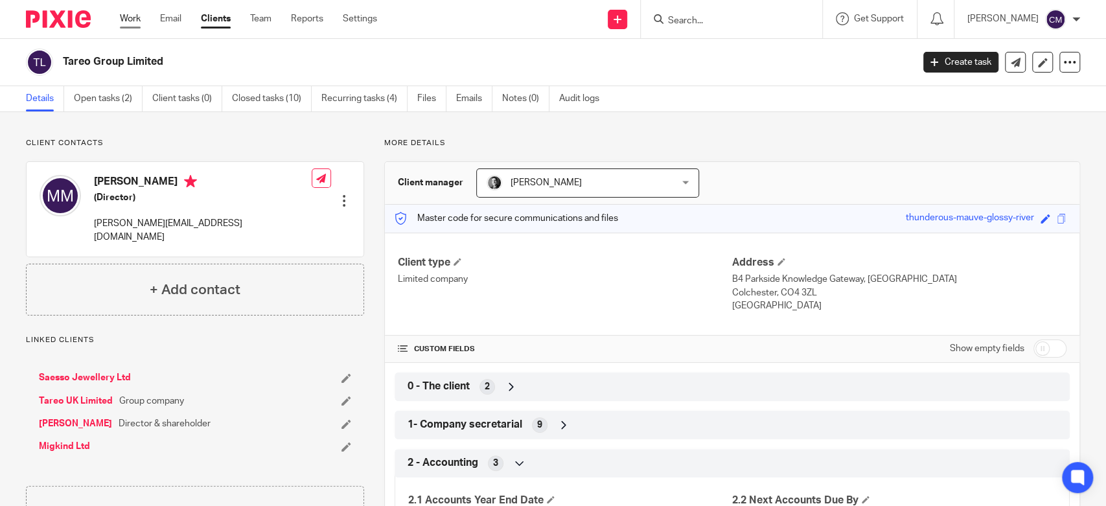
click at [136, 19] on link "Work" at bounding box center [130, 18] width 21 height 13
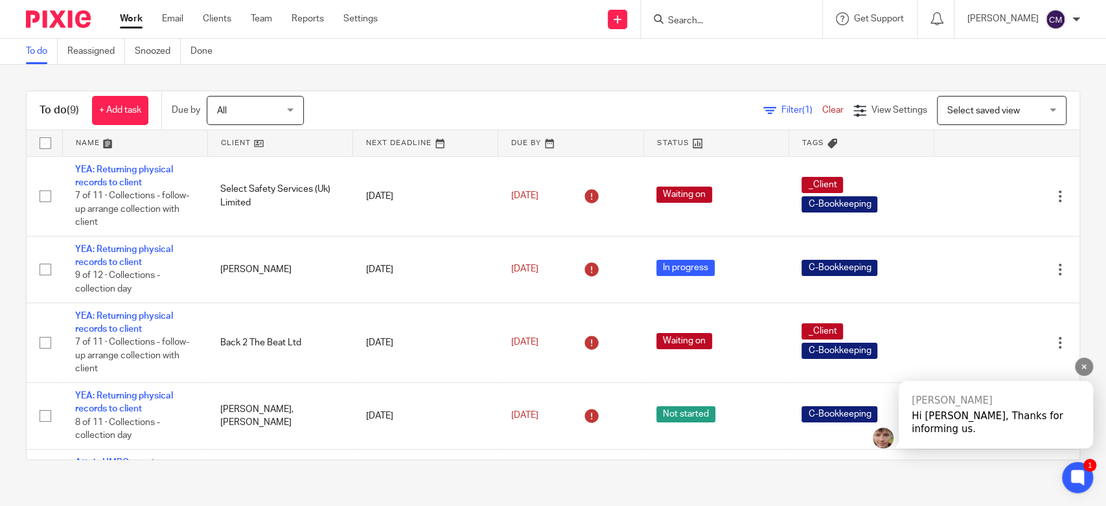
click at [939, 426] on div "Hi Charmaine, Thanks for informing us." at bounding box center [996, 422] width 168 height 26
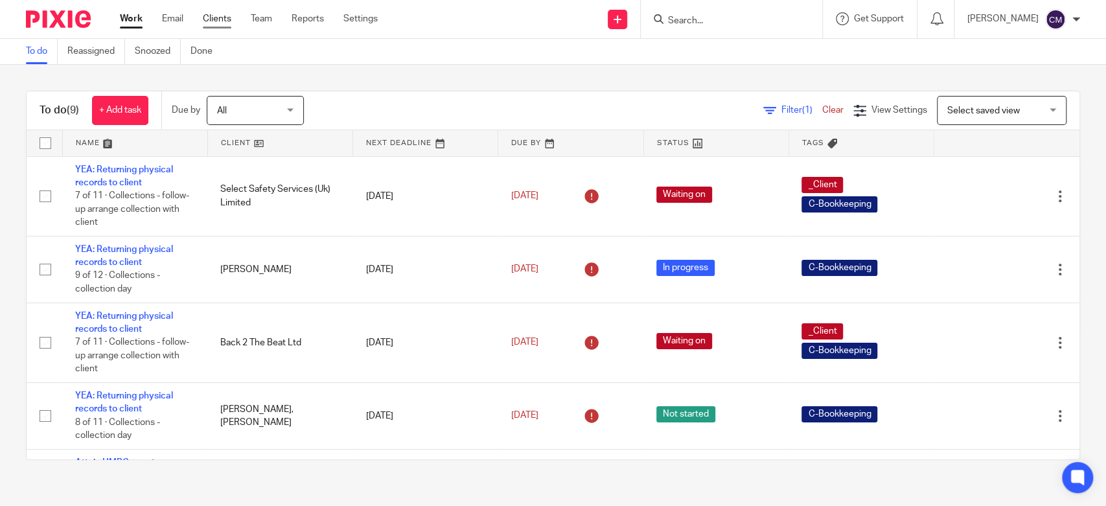
click at [213, 22] on link "Clients" at bounding box center [217, 18] width 29 height 13
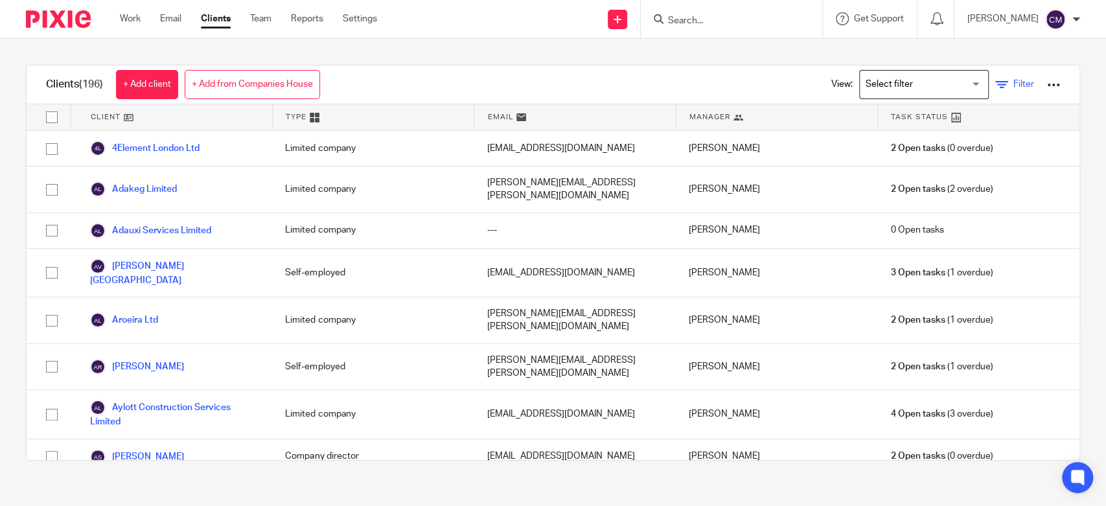
click at [995, 84] on link "Filter" at bounding box center [1014, 85] width 39 height 14
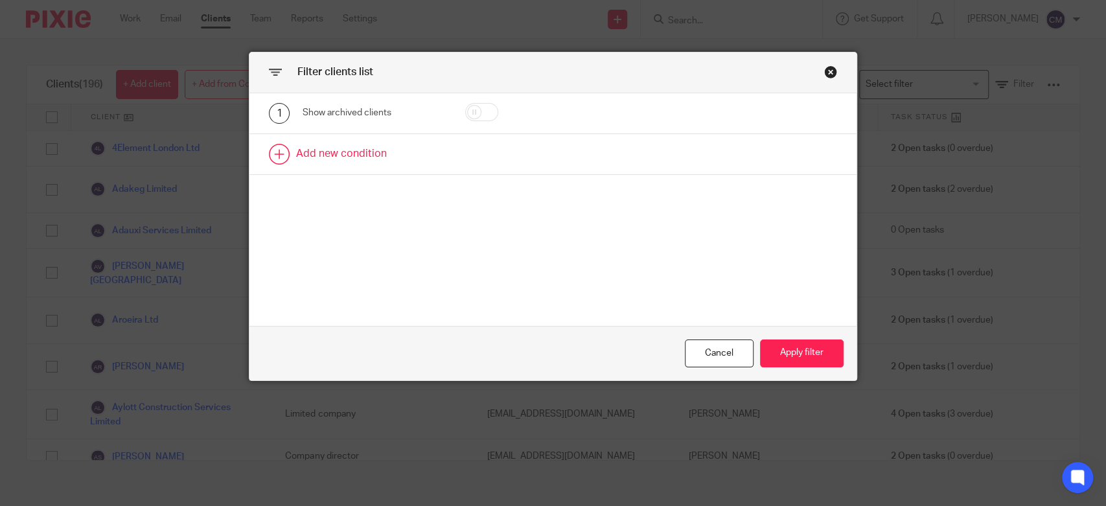
click at [347, 154] on link at bounding box center [552, 154] width 607 height 40
click at [401, 159] on div "Field" at bounding box center [365, 157] width 105 height 27
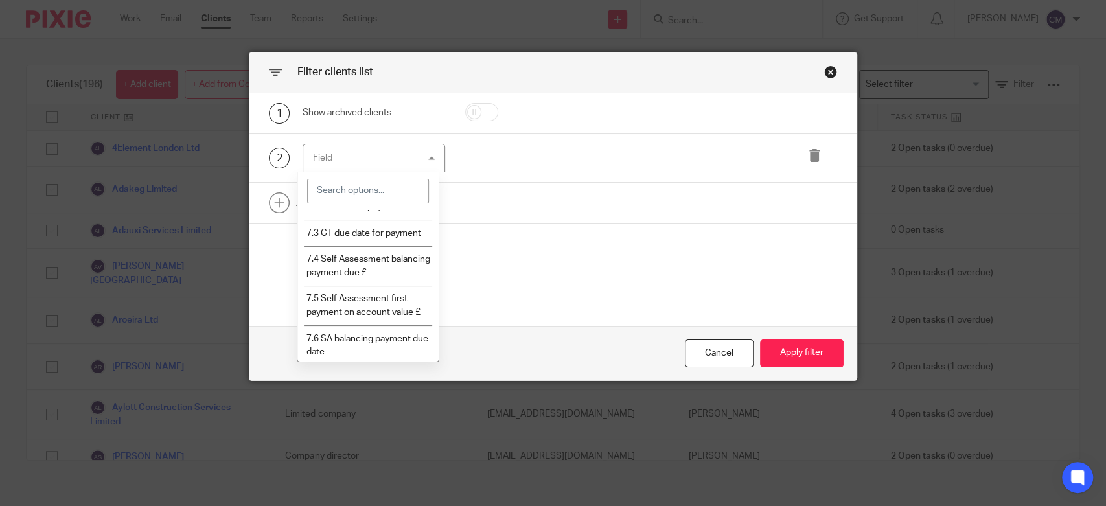
scroll to position [1655, 0]
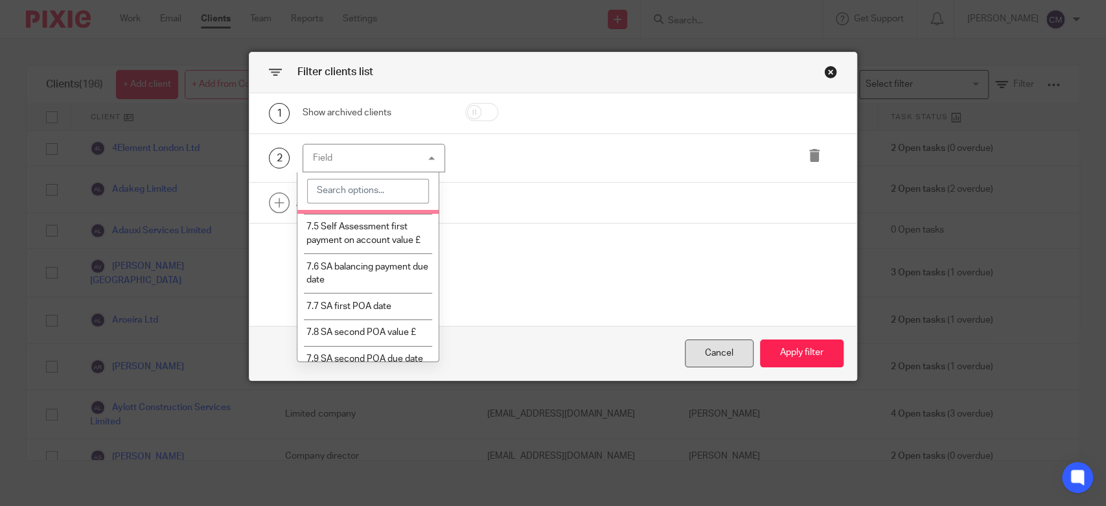
click at [715, 353] on div "Cancel" at bounding box center [719, 354] width 69 height 28
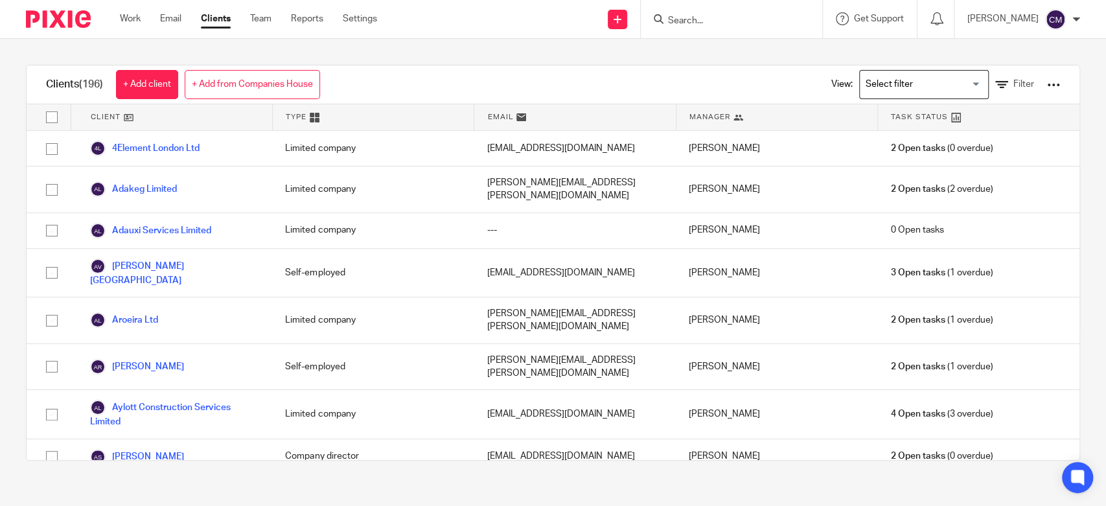
click at [384, 54] on div "Clients (196) + Add client + Add from Companies House View: Loading... Filter C…" at bounding box center [553, 263] width 1106 height 448
click at [220, 16] on link "Clients" at bounding box center [216, 18] width 30 height 13
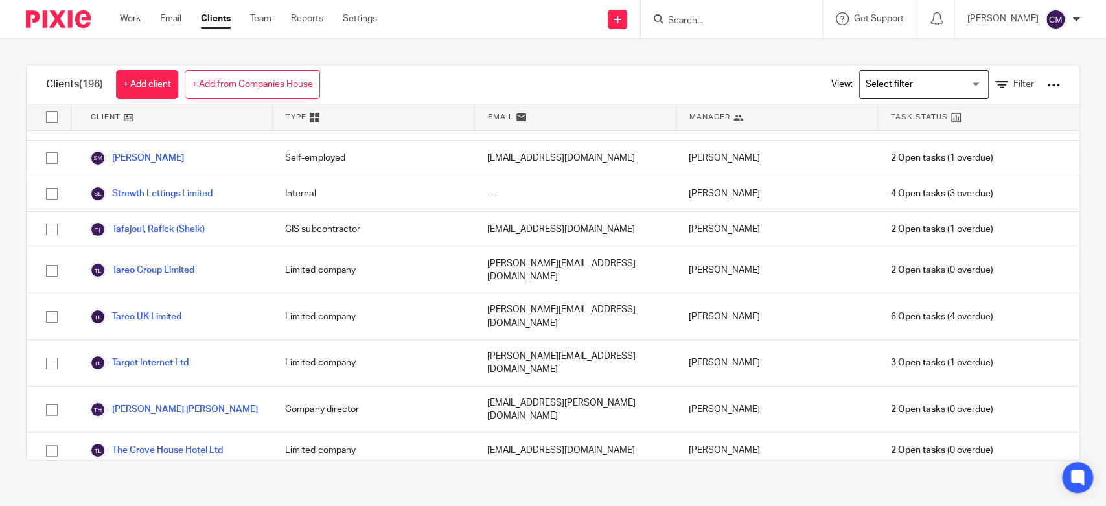
scroll to position [6731, 0]
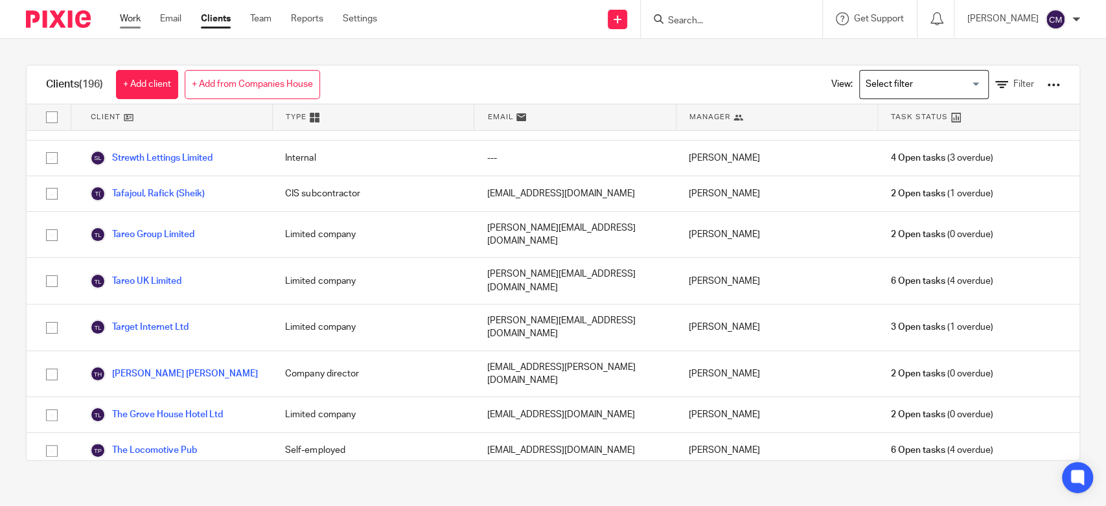
click at [130, 19] on link "Work" at bounding box center [130, 18] width 21 height 13
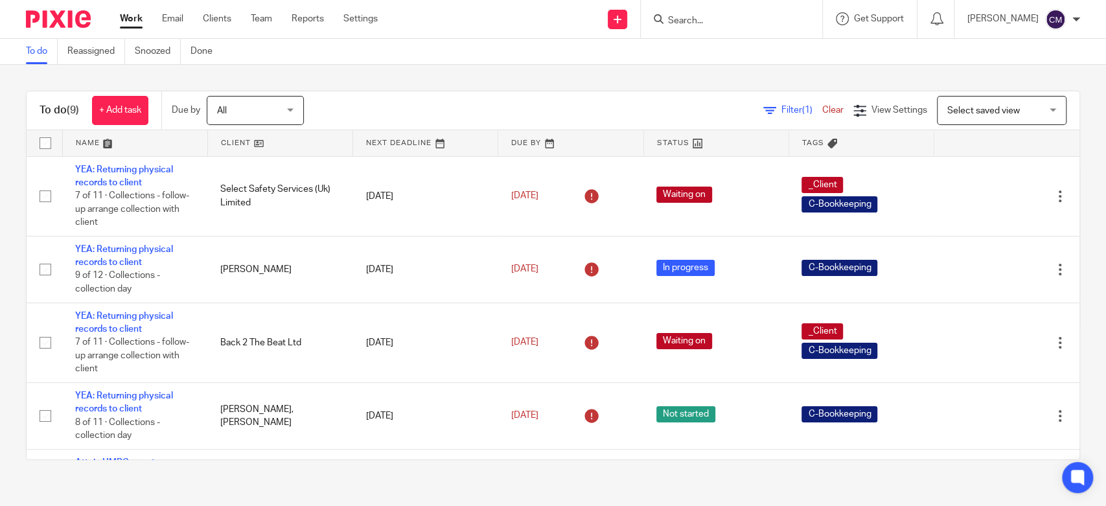
click at [694, 12] on form at bounding box center [736, 19] width 138 height 16
click at [694, 20] on input "Search" at bounding box center [725, 22] width 117 height 12
type input "cvnv vhcvhj dhd dhdud dhd dhhsgs"
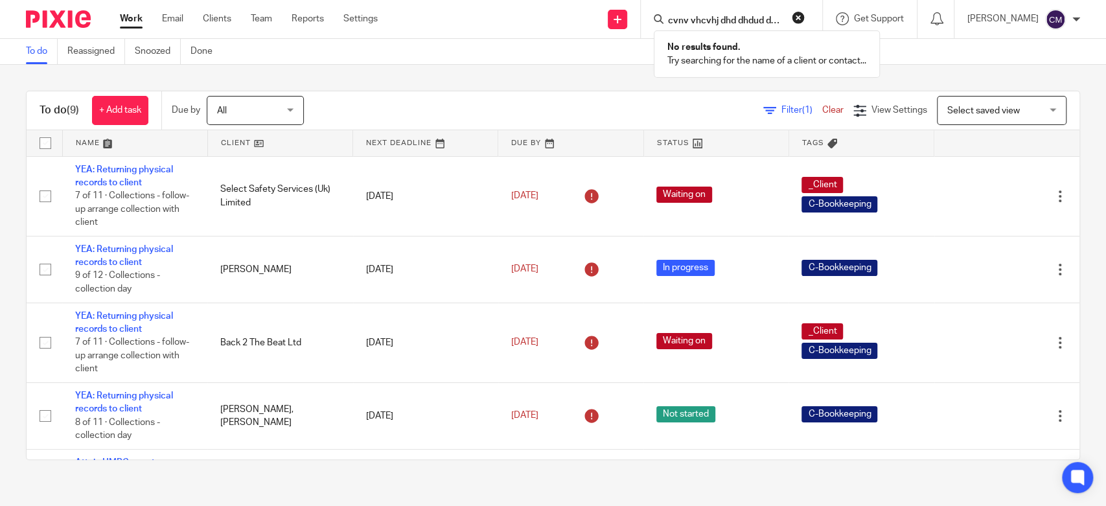
click at [805, 17] on button "reset" at bounding box center [798, 17] width 13 height 13
click at [728, 16] on input "Search" at bounding box center [725, 22] width 117 height 12
type input "women who"
click at [802, 18] on button "reset" at bounding box center [798, 17] width 13 height 13
click at [938, 23] on icon at bounding box center [936, 18] width 13 height 13
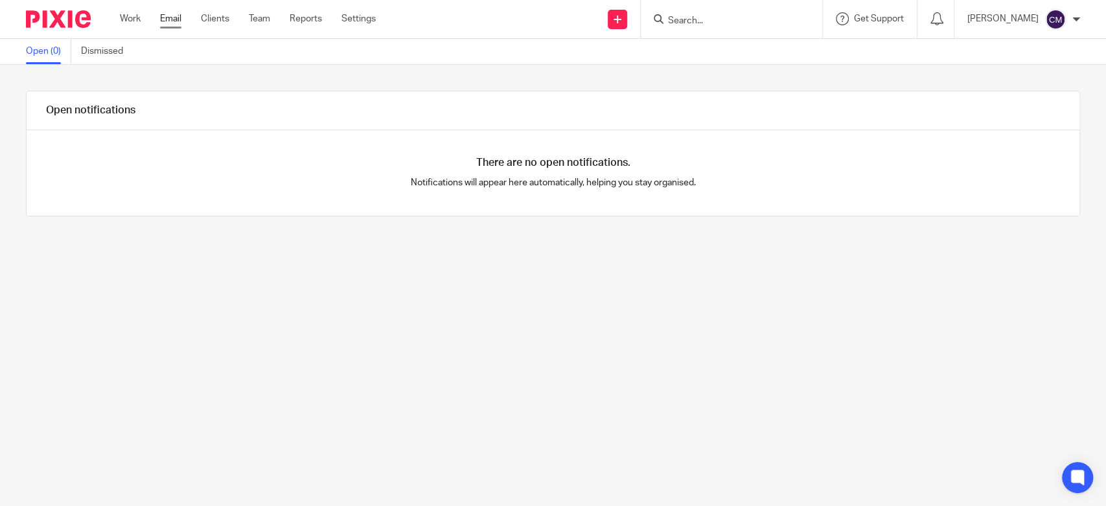
click at [174, 19] on link "Email" at bounding box center [170, 18] width 21 height 13
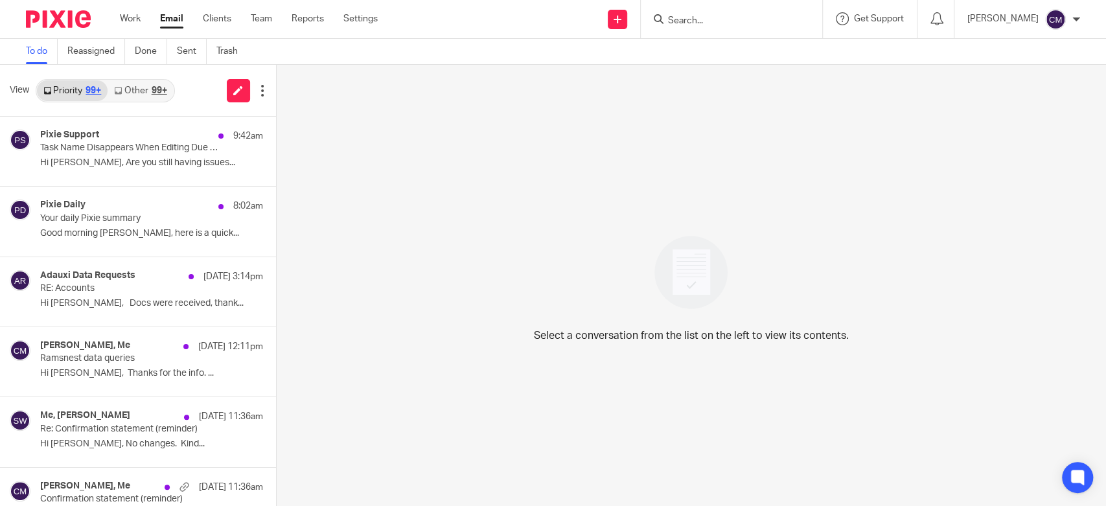
click at [705, 25] on input "Search" at bounding box center [725, 22] width 117 height 12
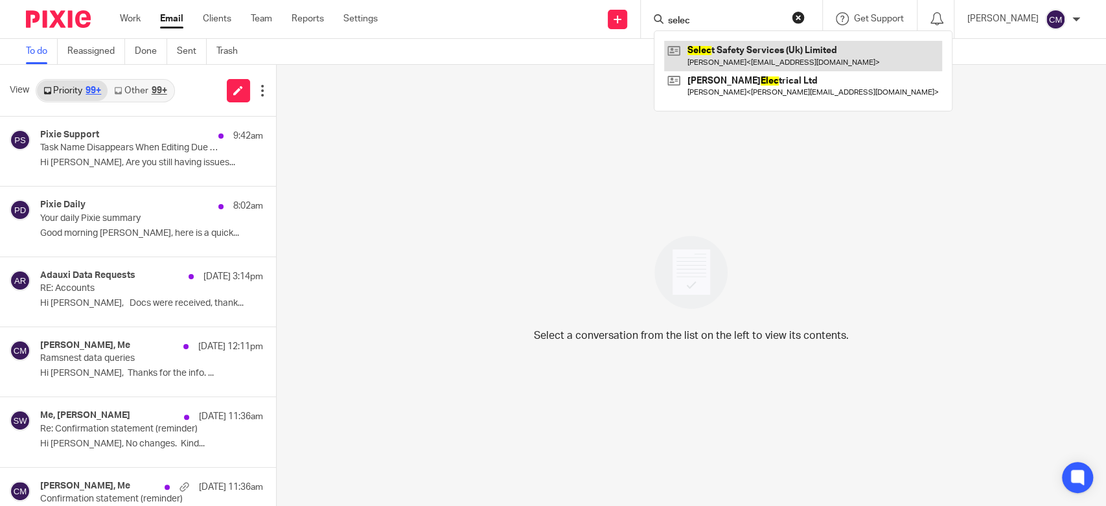
type input "selec"
click at [697, 67] on link at bounding box center [803, 56] width 278 height 30
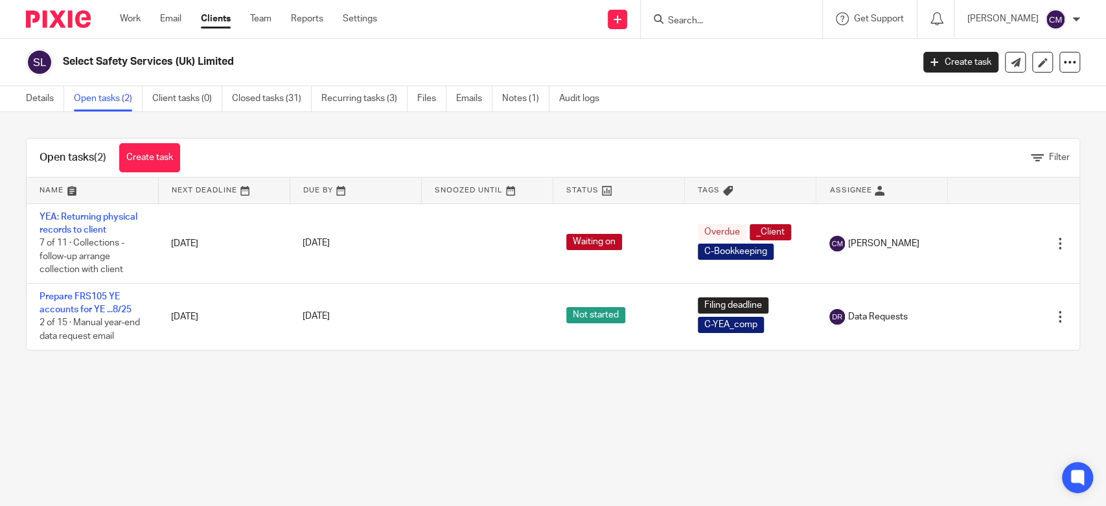
click at [321, 453] on main "Select Safety Services (Uk) Limited Create task Update from Companies House Exp…" at bounding box center [553, 253] width 1106 height 506
click at [353, 106] on link "Recurring tasks (3)" at bounding box center [364, 98] width 86 height 25
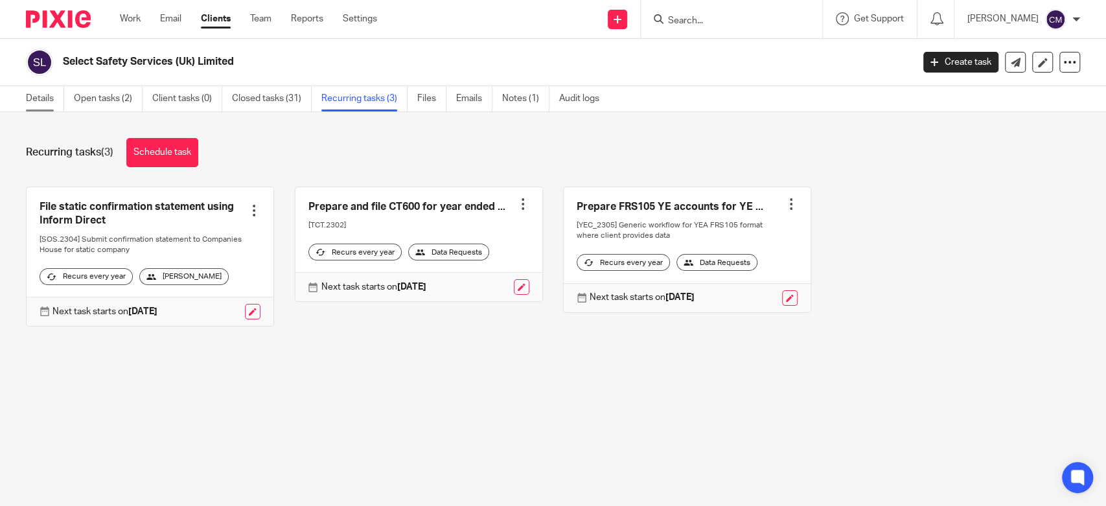
click at [55, 90] on link "Details" at bounding box center [45, 98] width 38 height 25
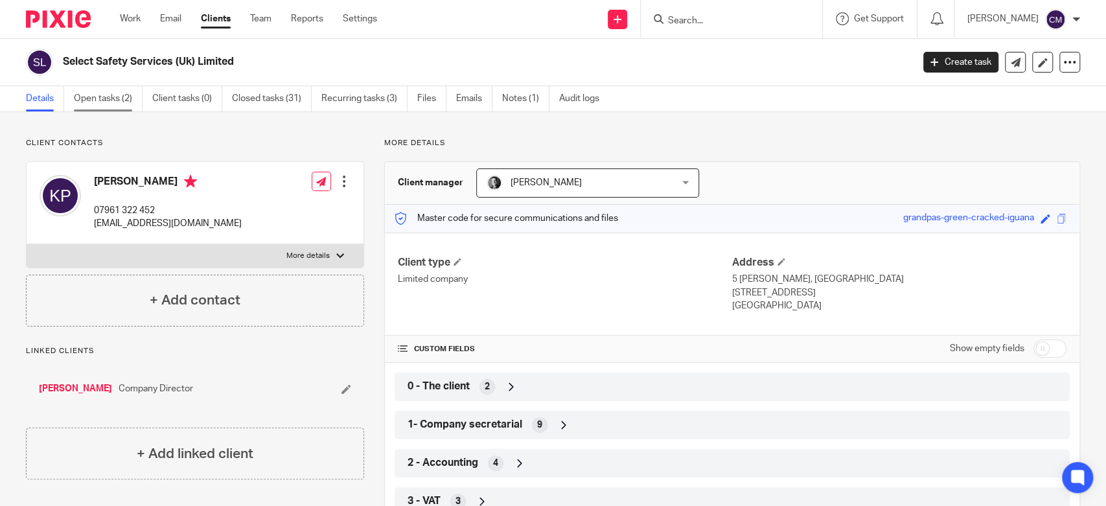
click at [122, 101] on link "Open tasks (2)" at bounding box center [108, 98] width 69 height 25
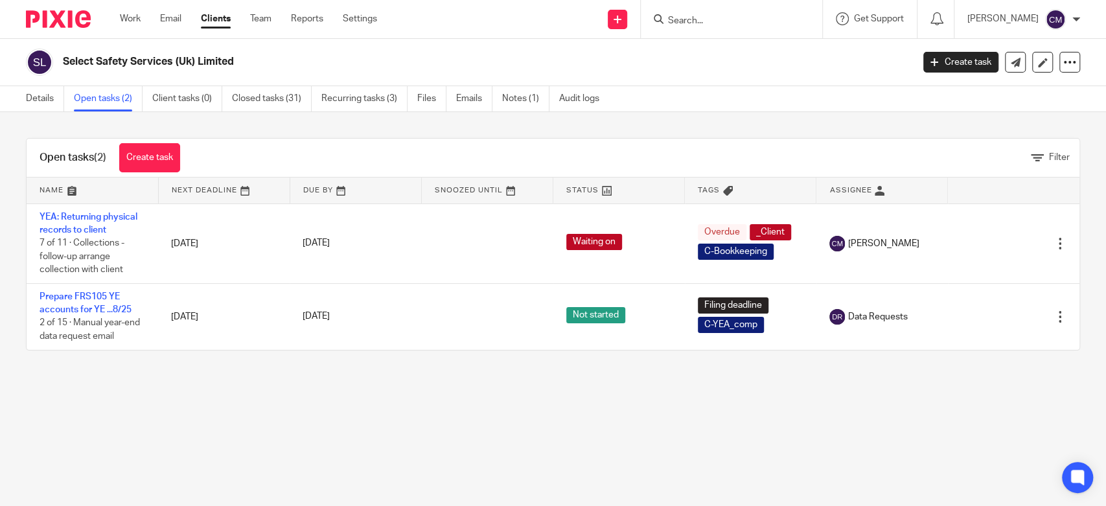
click at [129, 23] on link "Work" at bounding box center [130, 18] width 21 height 13
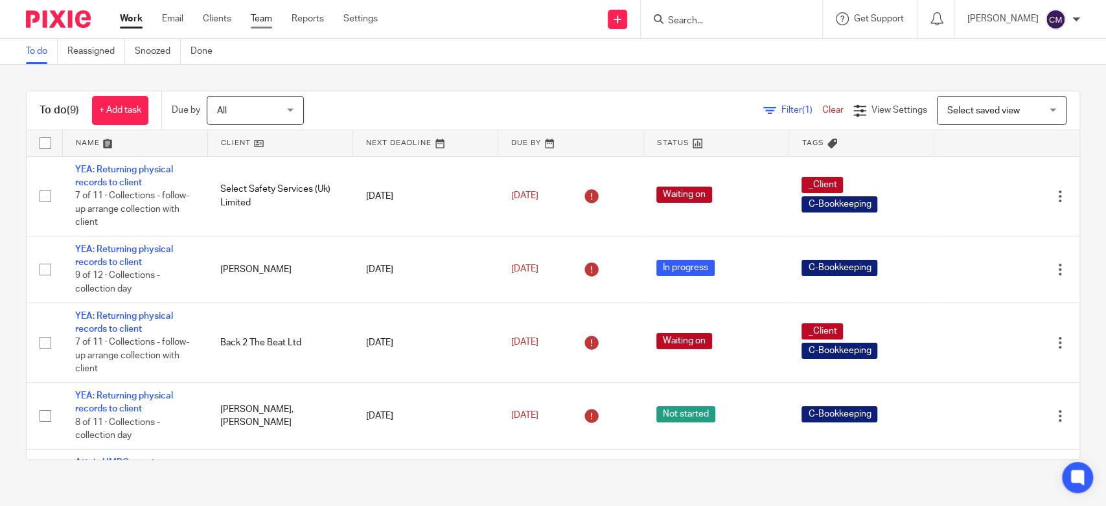
click at [257, 19] on link "Team" at bounding box center [261, 18] width 21 height 13
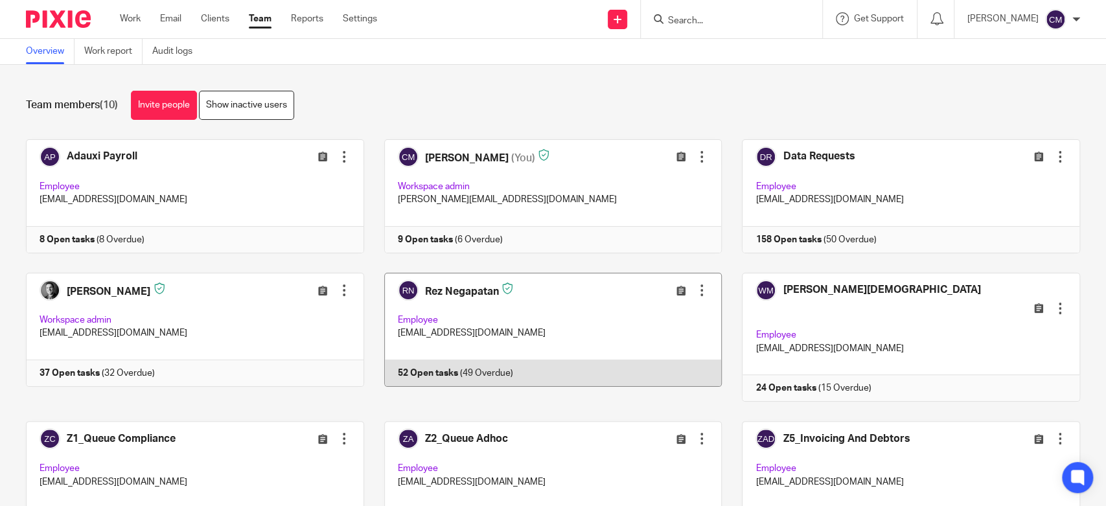
click at [452, 308] on link at bounding box center [543, 338] width 358 height 130
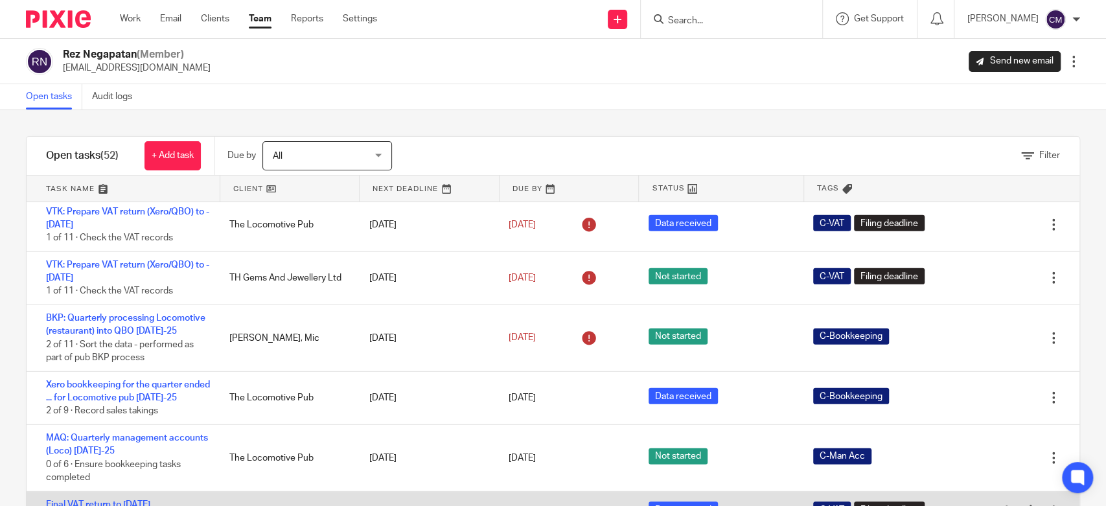
scroll to position [51, 0]
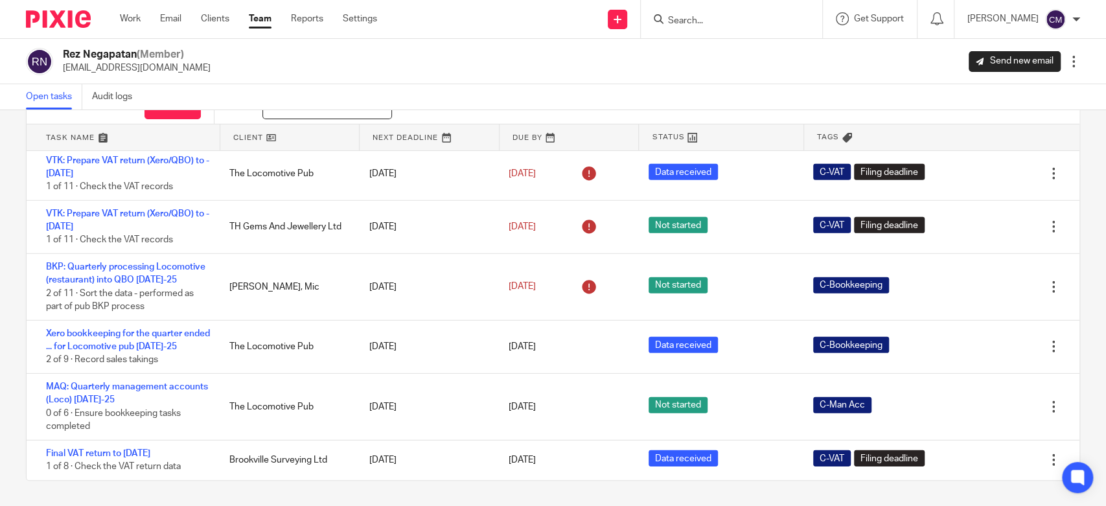
click at [721, 24] on input "Search" at bounding box center [725, 22] width 117 height 12
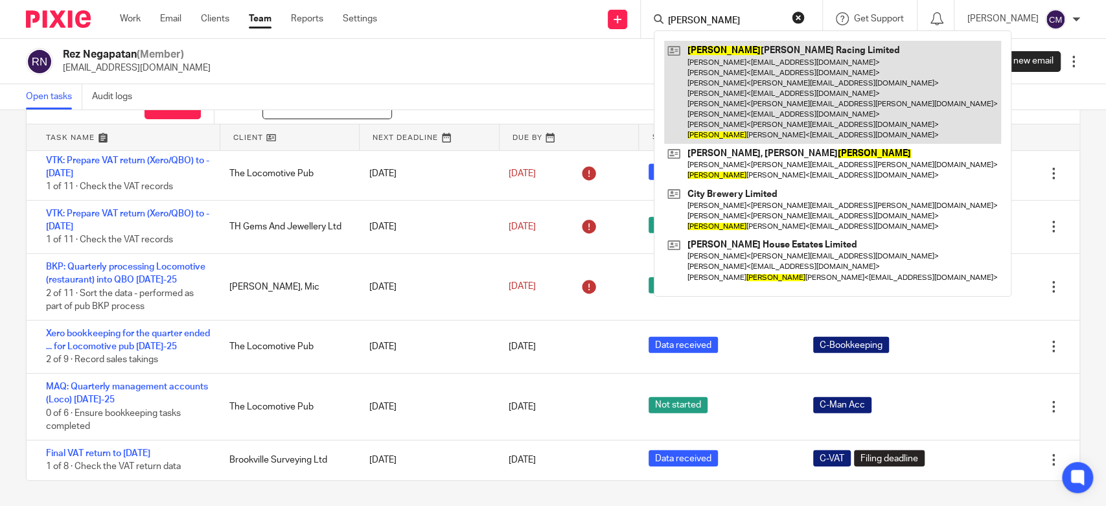
type input "rupert"
click at [747, 67] on link at bounding box center [832, 92] width 337 height 103
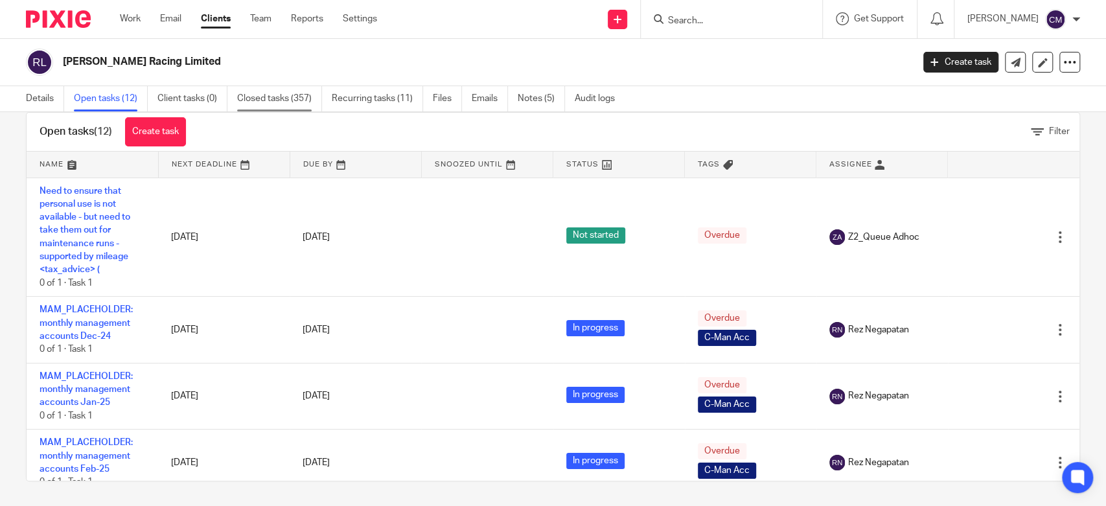
click at [282, 100] on link "Closed tasks (357)" at bounding box center [279, 98] width 85 height 25
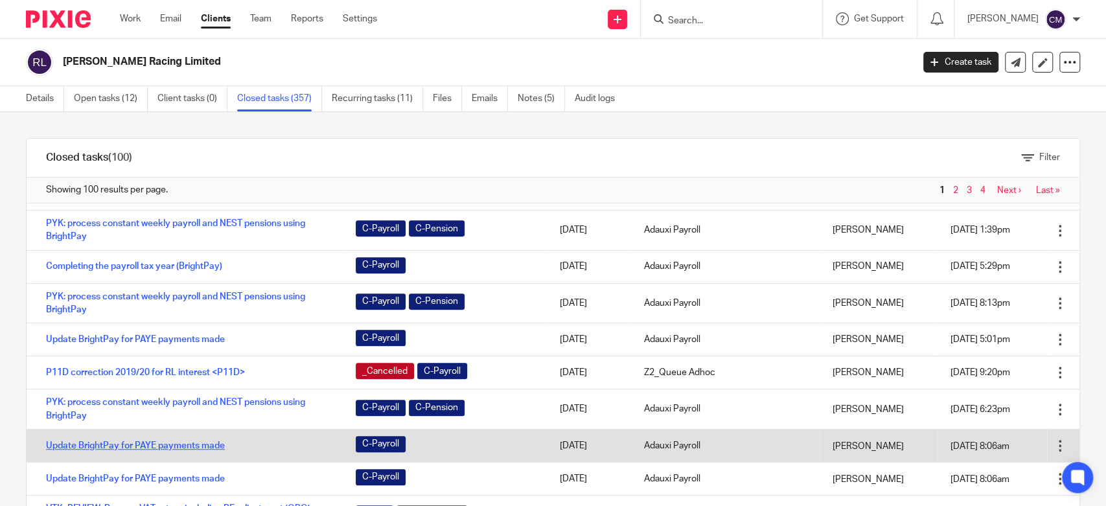
scroll to position [648, 0]
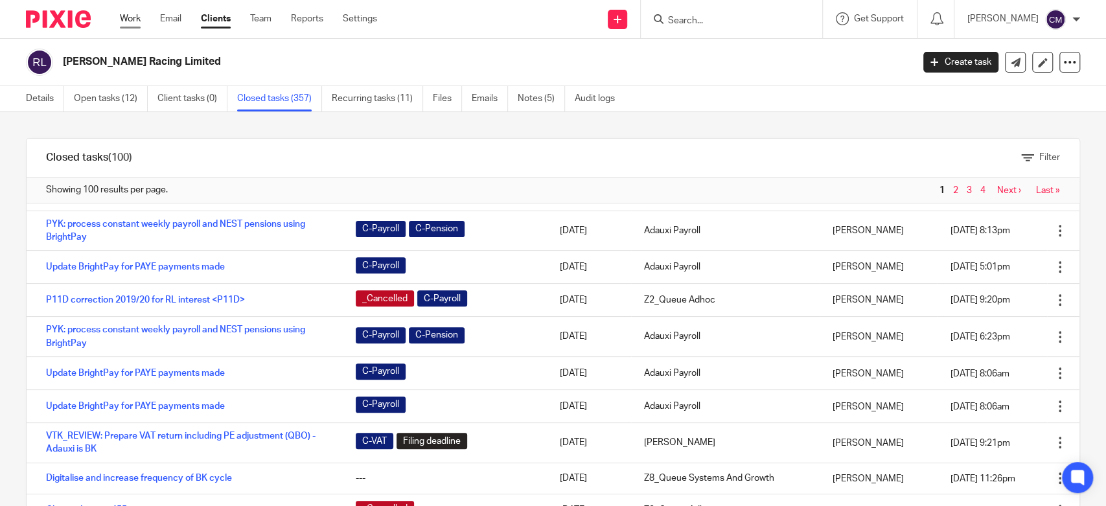
click at [133, 17] on link "Work" at bounding box center [130, 18] width 21 height 13
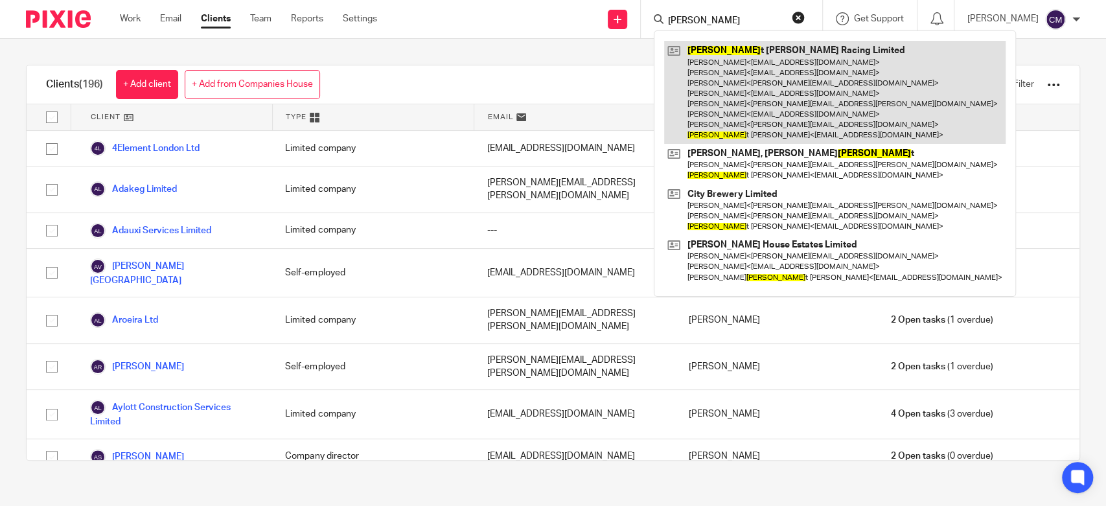
type input "ruper"
click at [724, 51] on link at bounding box center [834, 92] width 341 height 103
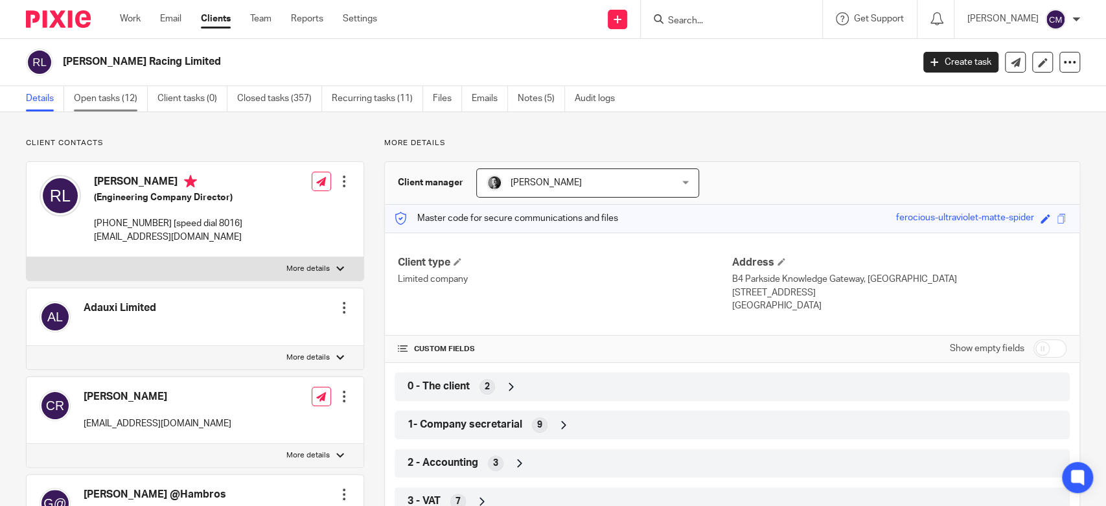
click at [114, 97] on link "Open tasks (12)" at bounding box center [111, 98] width 74 height 25
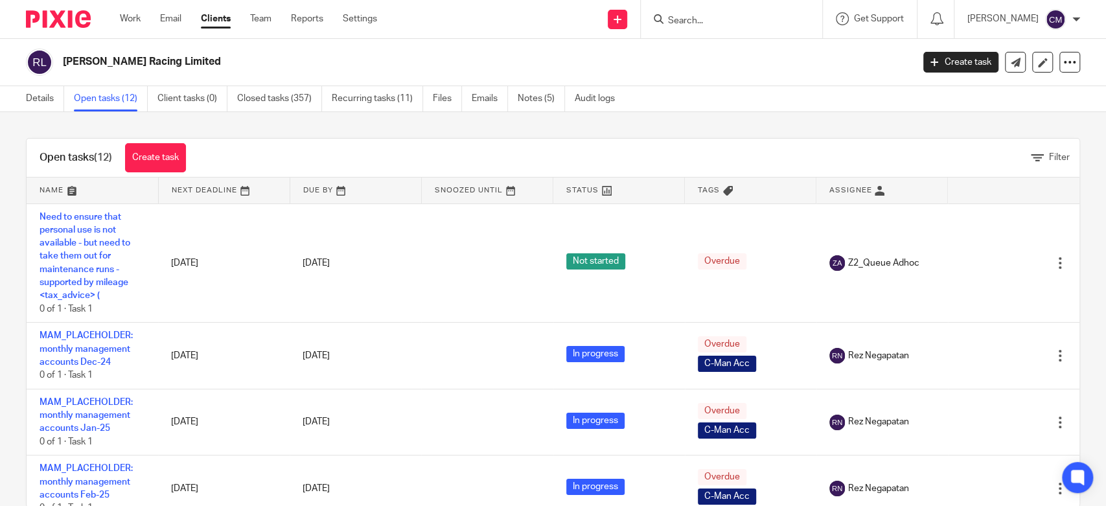
click at [336, 51] on div "[PERSON_NAME] Racing Limited" at bounding box center [465, 62] width 878 height 27
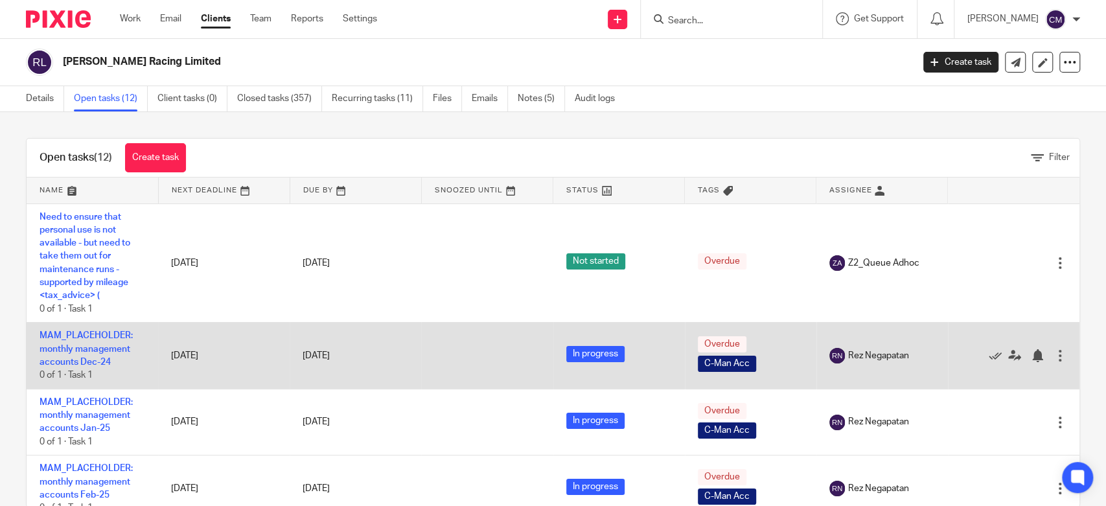
scroll to position [72, 0]
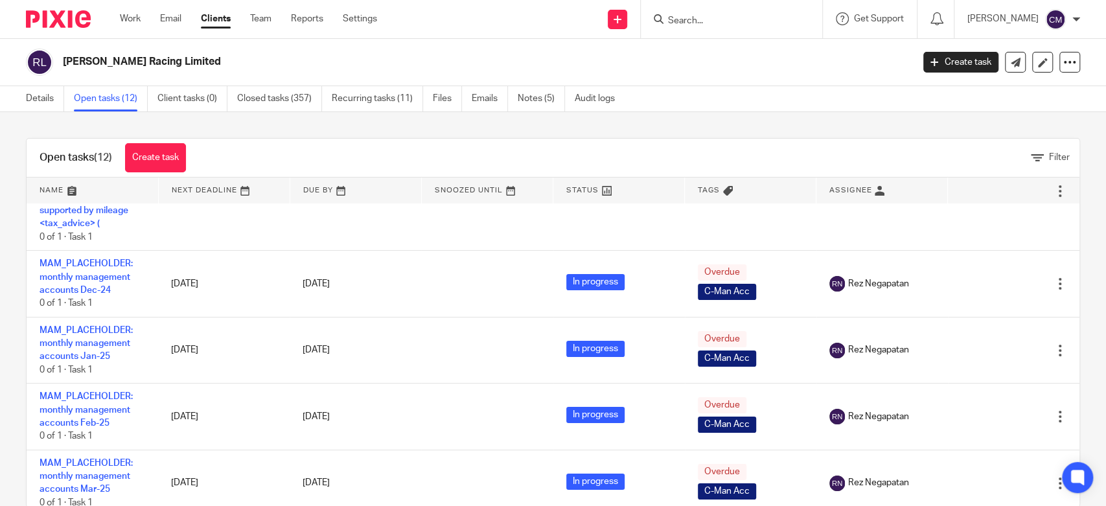
click at [279, 131] on div "Open tasks (12) Create task Filter Name Next Deadline Due By Snoozed Until Stat…" at bounding box center [553, 309] width 1106 height 394
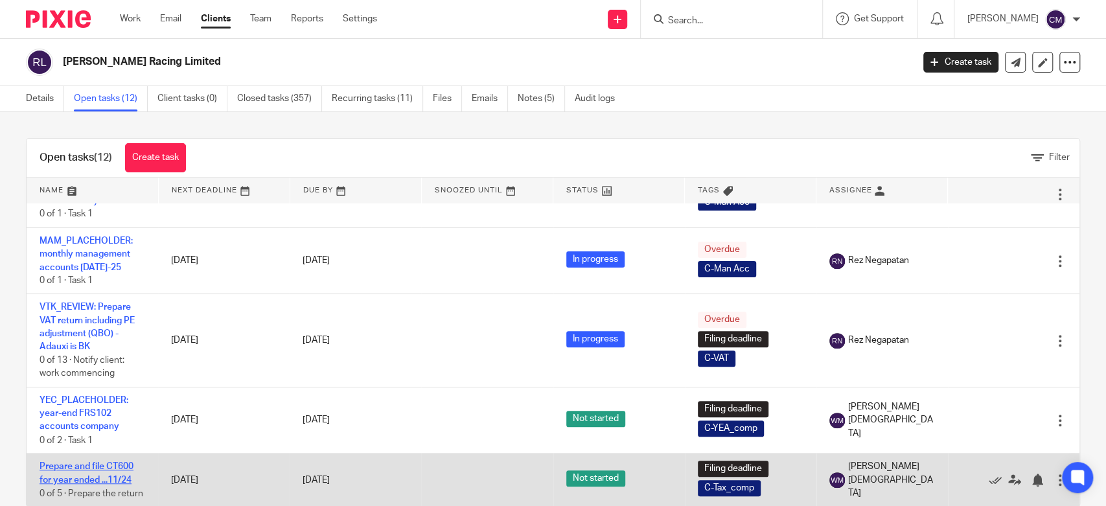
scroll to position [26, 0]
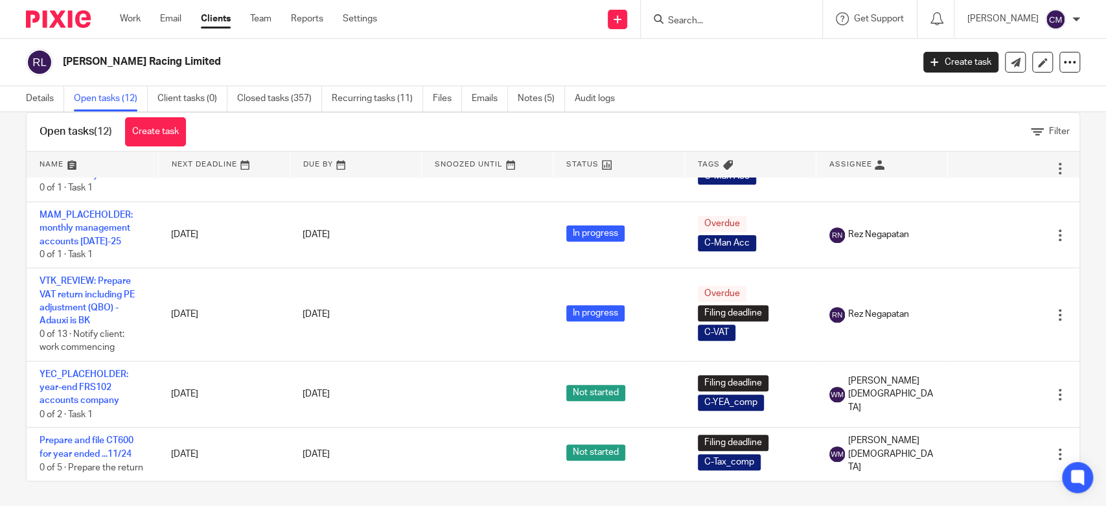
click at [783, 104] on div "Details Open tasks (12) Client tasks (0) Closed tasks (357) Recurring tasks (11…" at bounding box center [553, 99] width 1106 height 26
click at [693, 19] on input "Search" at bounding box center [725, 22] width 117 height 12
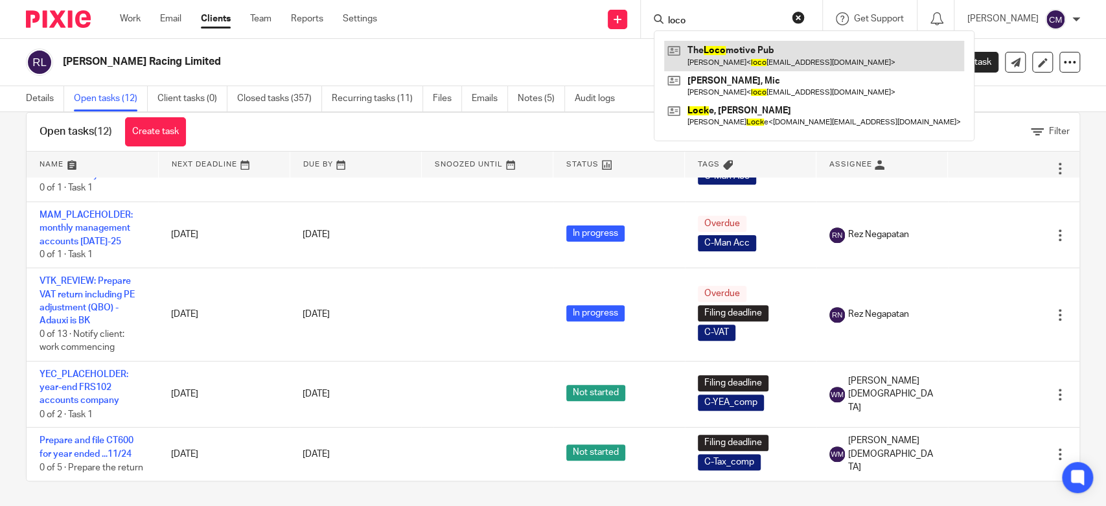
type input "loco"
click at [705, 42] on link at bounding box center [814, 56] width 300 height 30
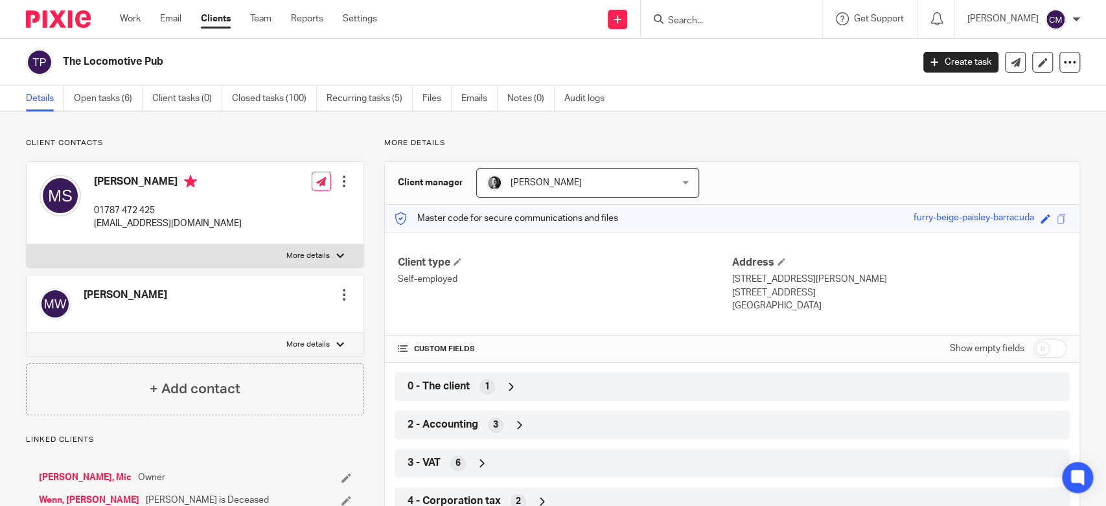
click at [712, 20] on input "Search" at bounding box center [725, 22] width 117 height 12
click at [690, 23] on input "Search" at bounding box center [725, 22] width 117 height 12
click at [694, 21] on input "Search" at bounding box center [725, 22] width 117 height 12
type input "pl"
click at [801, 16] on button "reset" at bounding box center [798, 17] width 13 height 13
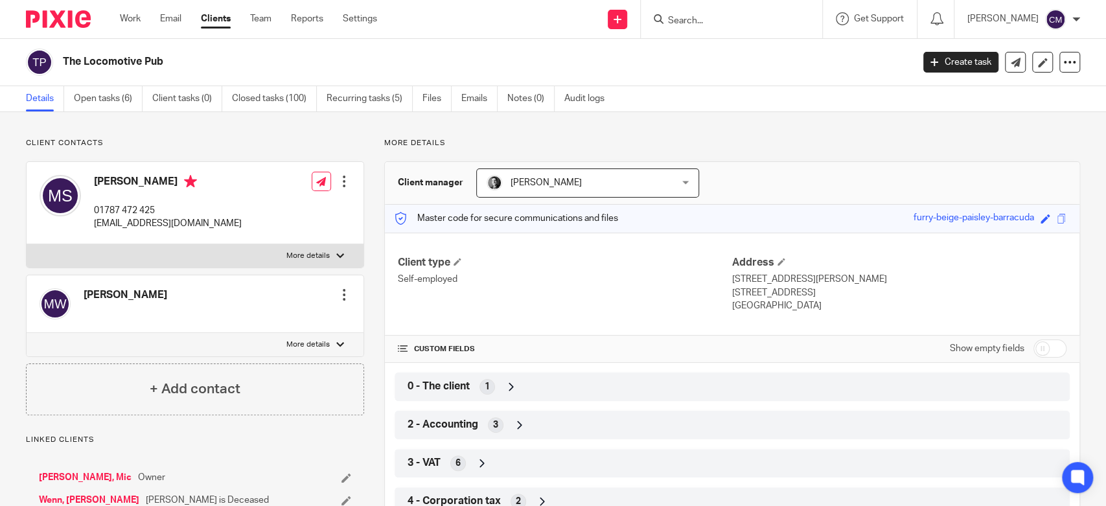
click at [516, 22] on div "Send new email Create task Add client Get Support Contact via email Check our d…" at bounding box center [751, 19] width 709 height 38
click at [1073, 18] on div at bounding box center [1076, 20] width 8 height 8
click at [809, 87] on div "Details Open tasks (6) Client tasks (0) Closed tasks (100) Recurring tasks (5) …" at bounding box center [553, 99] width 1106 height 26
click at [803, 89] on div "Details Open tasks (6) Client tasks (0) Closed tasks (100) Recurring tasks (5) …" at bounding box center [553, 99] width 1106 height 26
click at [139, 16] on link "Work" at bounding box center [130, 18] width 21 height 13
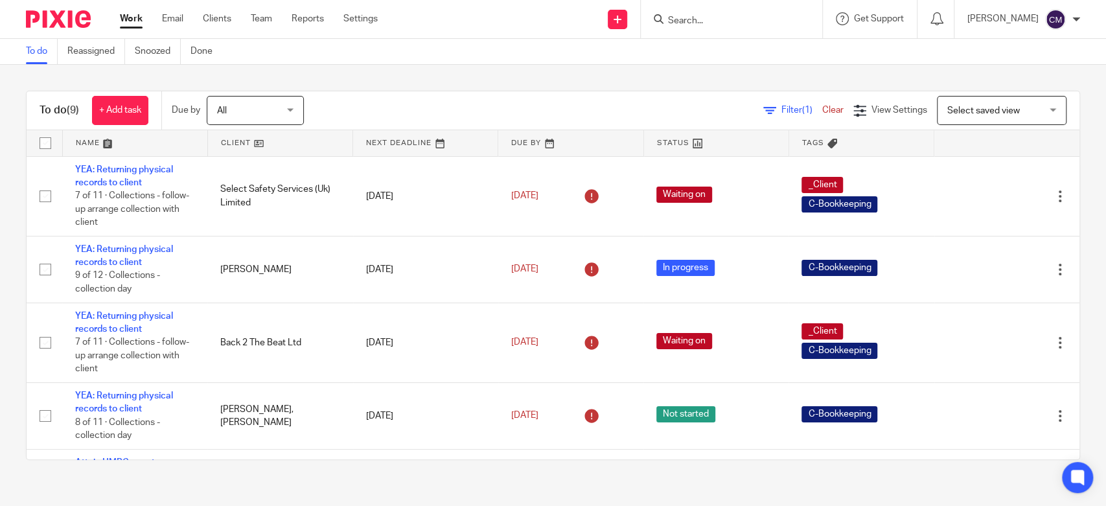
click at [492, 492] on main "To do Reassigned Snoozed Done To do (9) + Add task Due by All All [DATE] [DATE]…" at bounding box center [553, 253] width 1106 height 506
click at [726, 26] on input "Search" at bounding box center [725, 22] width 117 height 12
type input "qi"
click at [803, 17] on button "reset" at bounding box center [798, 17] width 13 height 13
click at [494, 45] on div "To do Reassigned Snoozed Done" at bounding box center [553, 52] width 1106 height 26
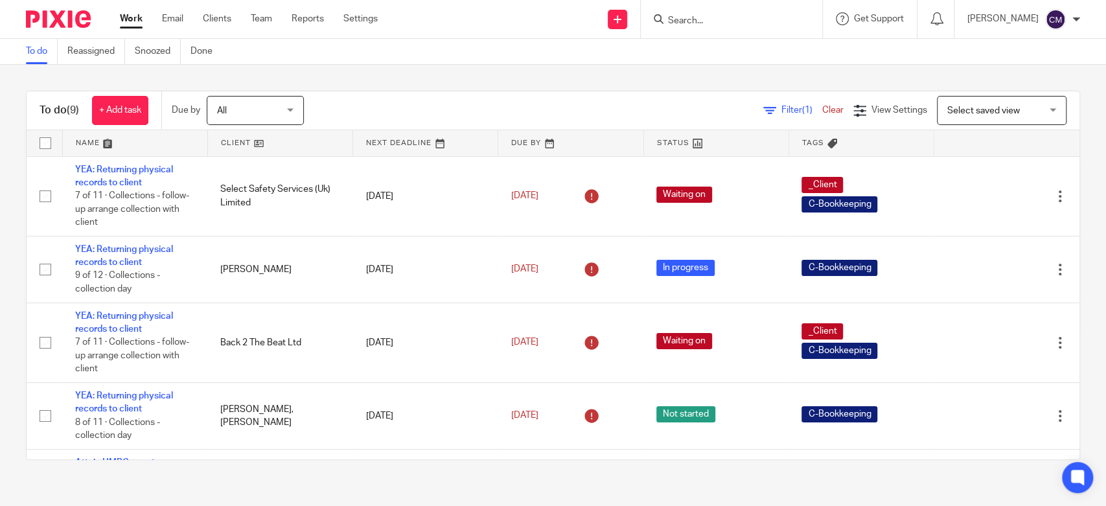
click at [731, 21] on input "Search" at bounding box center [725, 22] width 117 height 12
type input "hop"
click at [798, 19] on button "reset" at bounding box center [798, 17] width 13 height 13
click at [223, 19] on link "Clients" at bounding box center [217, 18] width 29 height 13
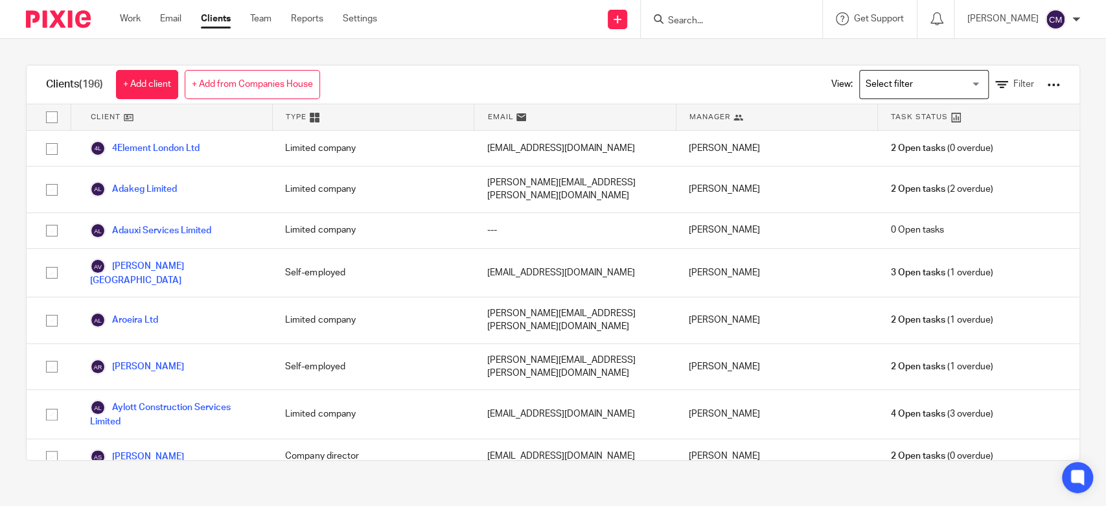
click at [429, 38] on div "Work Email Clients Team Reports Settings Work Email Clients Team Reports Settin…" at bounding box center [553, 19] width 1106 height 39
click at [713, 28] on div at bounding box center [731, 19] width 181 height 38
click at [710, 12] on form at bounding box center [736, 19] width 138 height 16
click at [714, 16] on input "Search" at bounding box center [725, 22] width 117 height 12
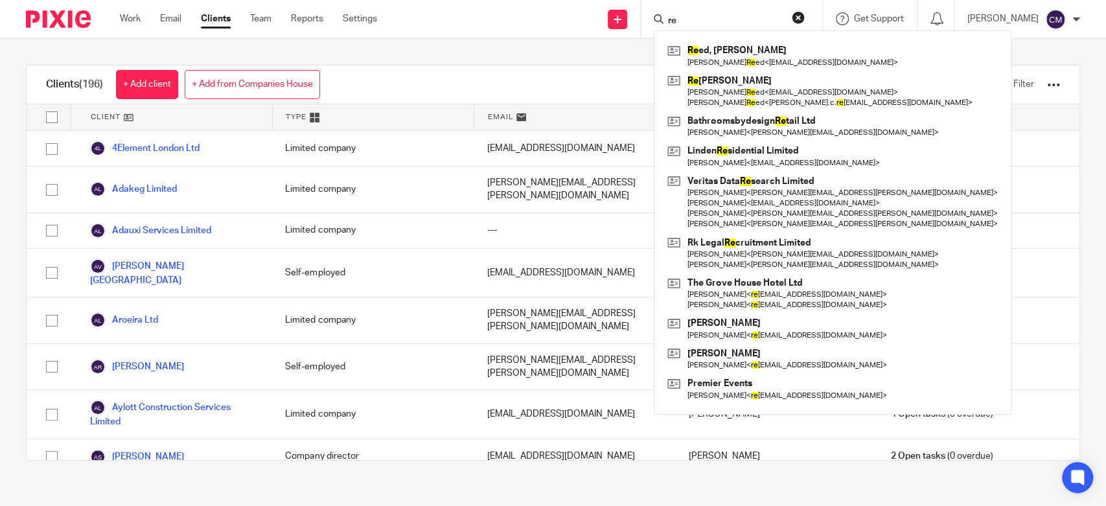
type input "r"
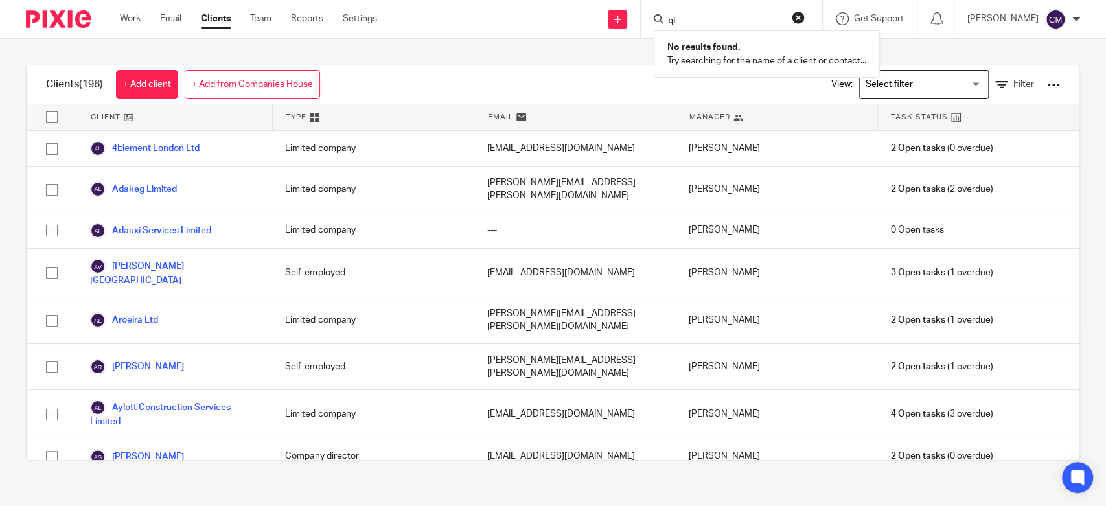
type input "q"
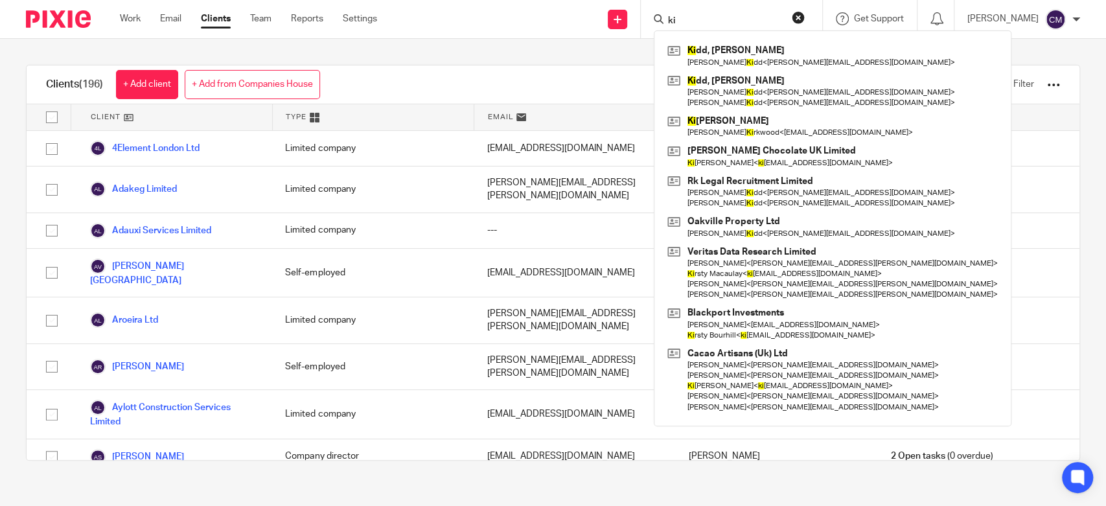
type input "ki"
click at [796, 16] on button "reset" at bounding box center [798, 17] width 13 height 13
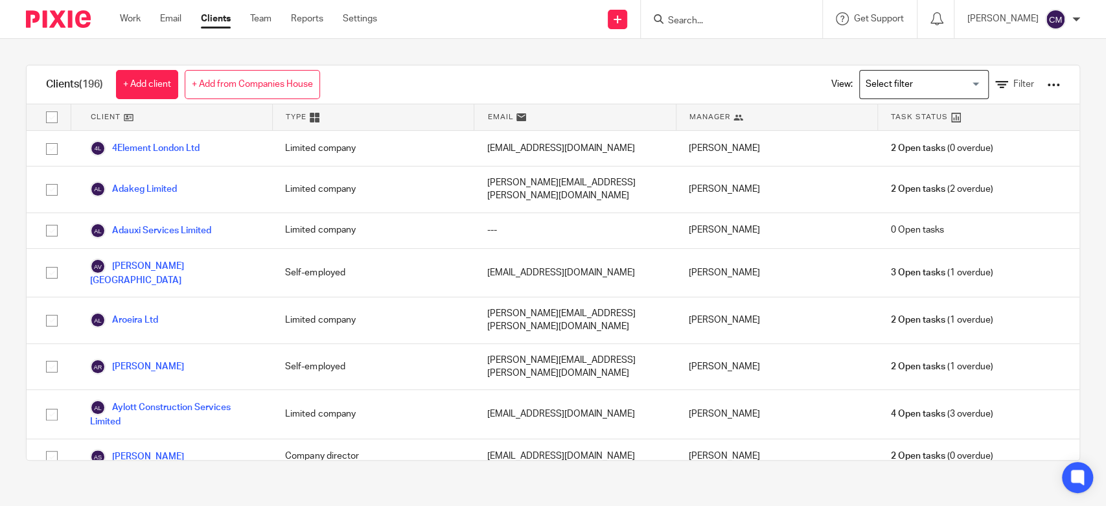
click at [540, 65] on div "Clients (196) + Add client + Add from Companies House View: Loading... Filter C…" at bounding box center [553, 263] width 1054 height 396
